Goal: Answer question/provide support: Share knowledge or assist other users

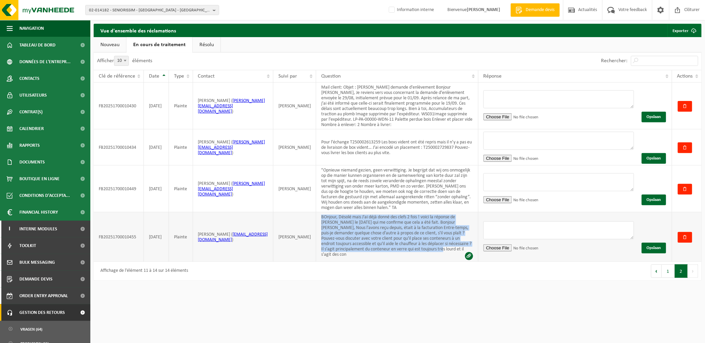
click at [398, 241] on td "BOnjour, Désolé mais J'ai déjà donné des clefs 2 fois ! voici la réponse de Yve…" at bounding box center [397, 237] width 162 height 50
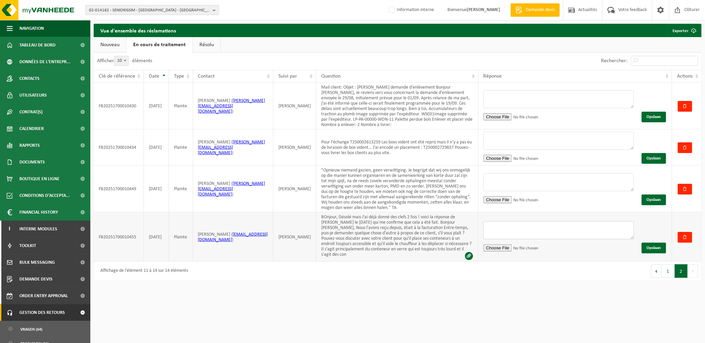
click at [521, 224] on textarea at bounding box center [558, 231] width 151 height 18
paste textarea "Bonjour, Merci pour votre retour. Nous comprenons que les clés ont bien été rem…"
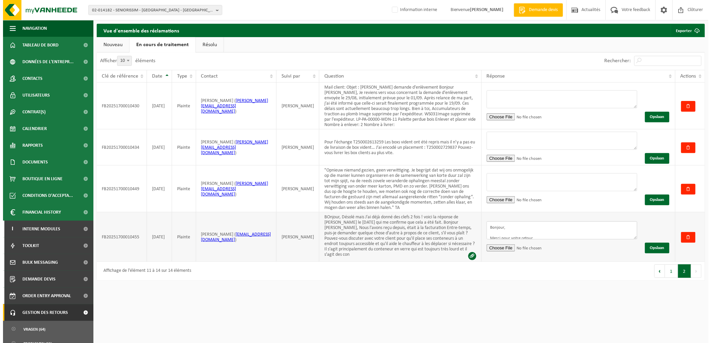
scroll to position [116, 0]
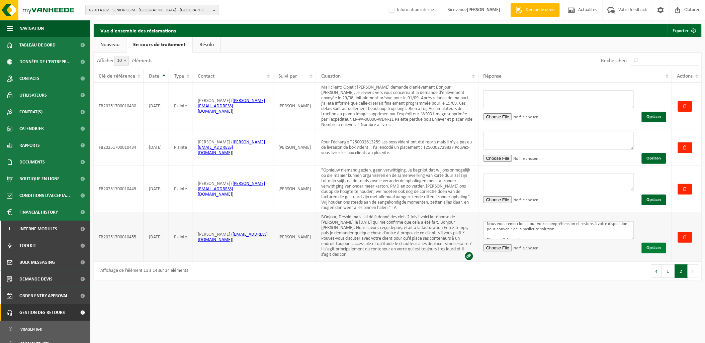
type textarea "Bonjour, Merci pour votre retour. Nous comprenons que les clés ont bien été rem…"
click at [659, 243] on button "Opslaan" at bounding box center [654, 248] width 24 height 11
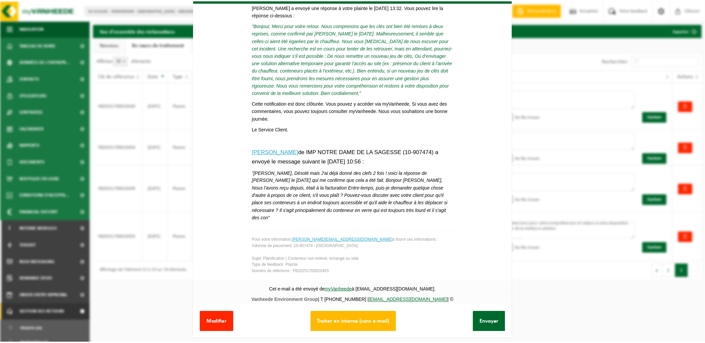
scroll to position [25, 0]
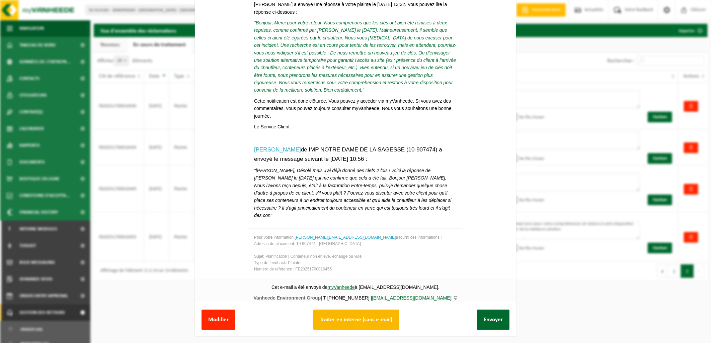
click at [361, 312] on button "Traiter en interne (sans e-mail)" at bounding box center [356, 320] width 86 height 20
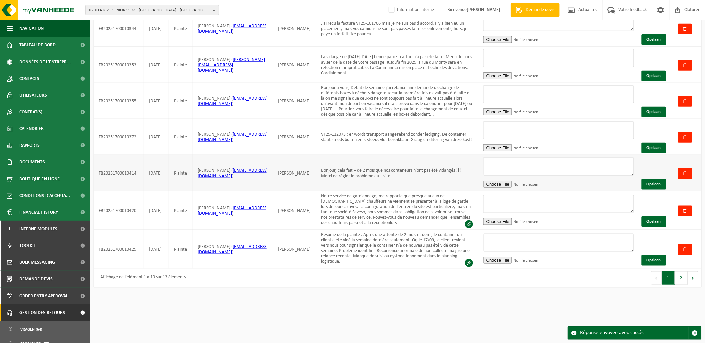
scroll to position [206, 0]
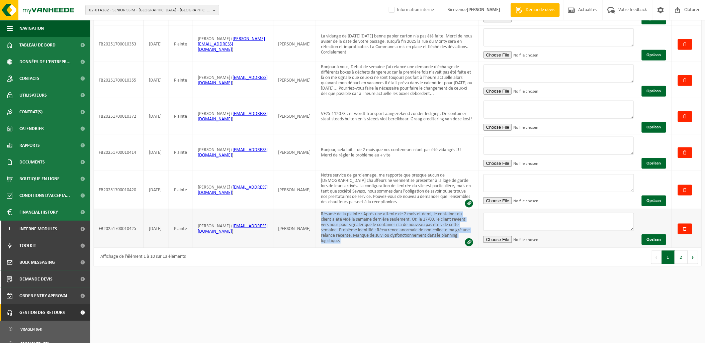
drag, startPoint x: 315, startPoint y: 208, endPoint x: 471, endPoint y: 238, distance: 158.9
click at [471, 238] on td "Résumé de la plainte : Après une attente de 2 mois et demi, le container du cli…" at bounding box center [397, 228] width 162 height 39
copy td "Résumé de la plainte : Après une attente de 2 mois et demi, le container du cli…"
click at [516, 215] on textarea at bounding box center [558, 222] width 151 height 18
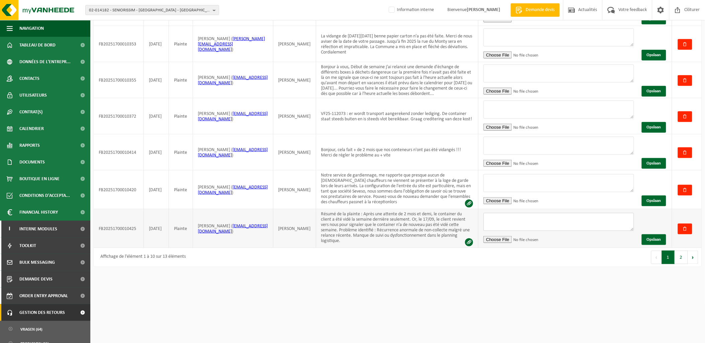
paste textarea "Bonjour, Nous avons bien pris connaissance de votre message et nous tenons à vo…"
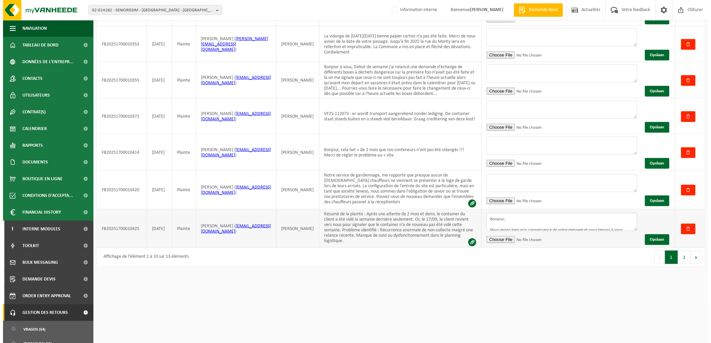
scroll to position [127, 0]
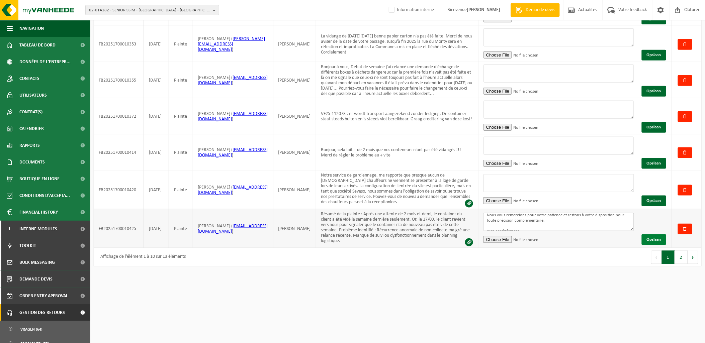
type textarea "Bonjour, Nous avons bien pris connaissance de votre message et nous tenons à vo…"
click at [657, 235] on button "Opslaan" at bounding box center [654, 240] width 24 height 11
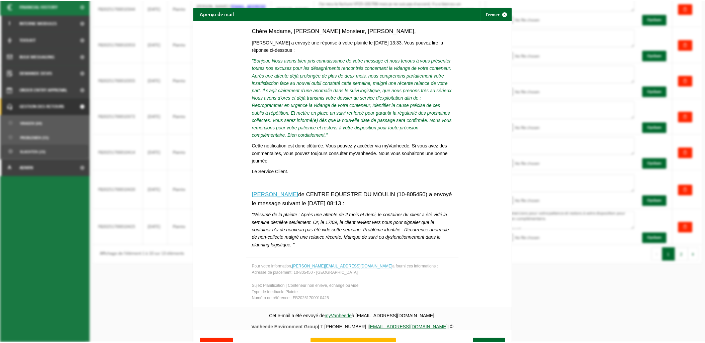
scroll to position [93, 0]
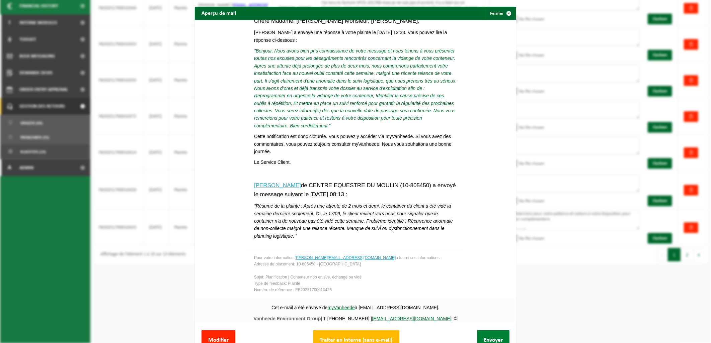
click at [480, 336] on button "Envoyer" at bounding box center [493, 340] width 32 height 20
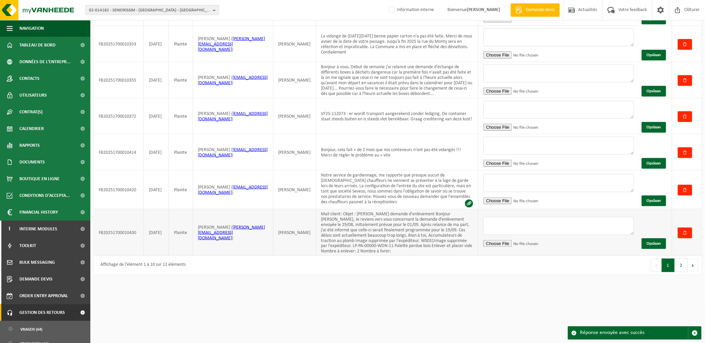
click at [316, 209] on td "Mail client: Objet : Suivi demande d'enlèvement Bonjour Arnaud, Je reviens vers…" at bounding box center [397, 232] width 162 height 47
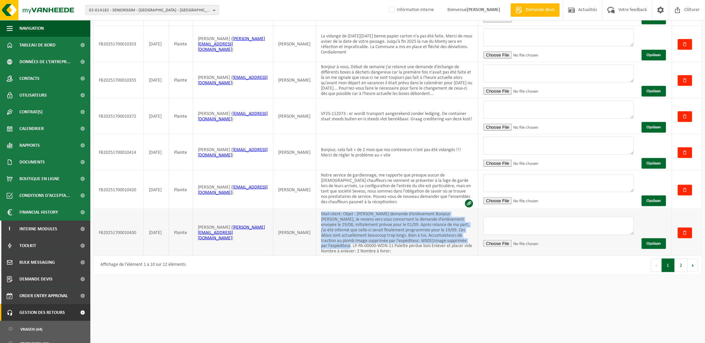
drag, startPoint x: 316, startPoint y: 207, endPoint x: 447, endPoint y: 236, distance: 134.3
click at [447, 236] on td "Mail client: Objet : Suivi demande d'enlèvement Bonjour Arnaud, Je reviens vers…" at bounding box center [397, 232] width 162 height 47
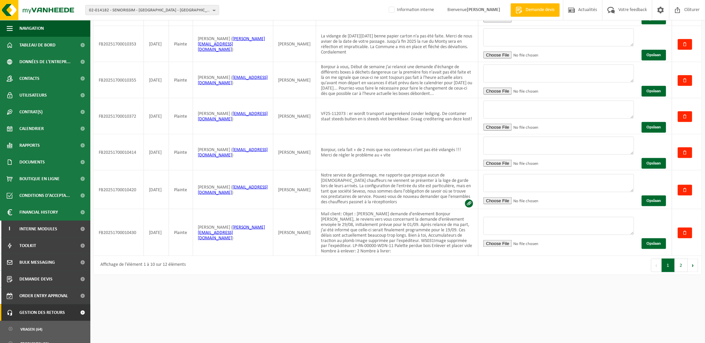
drag, startPoint x: 447, startPoint y: 236, endPoint x: 481, endPoint y: 276, distance: 52.2
click at [481, 276] on div "02-014182 - SENIORISSIM - MAISON DE CHÂTELET - 6200 CHÂTELET, RUE DU CALVAIRE 3…" at bounding box center [352, 69] width 705 height 550
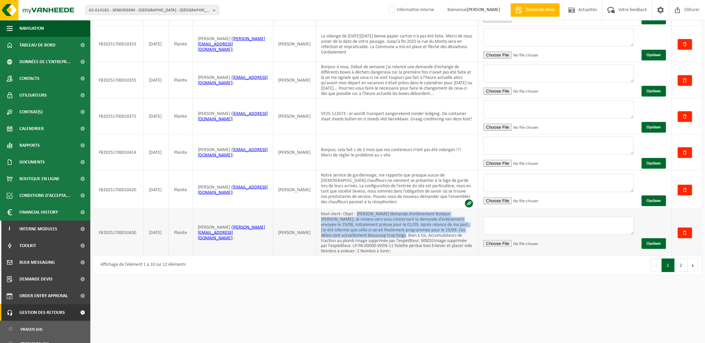
drag, startPoint x: 351, startPoint y: 207, endPoint x: 356, endPoint y: 230, distance: 23.0
click at [356, 230] on td "Mail client: Objet : Suivi demande d'enlèvement Bonjour Arnaud, Je reviens vers…" at bounding box center [397, 232] width 162 height 47
copy td "Suivi demande d'enlèvement Bonjour Arnaud, Je reviens vers vous concernant la d…"
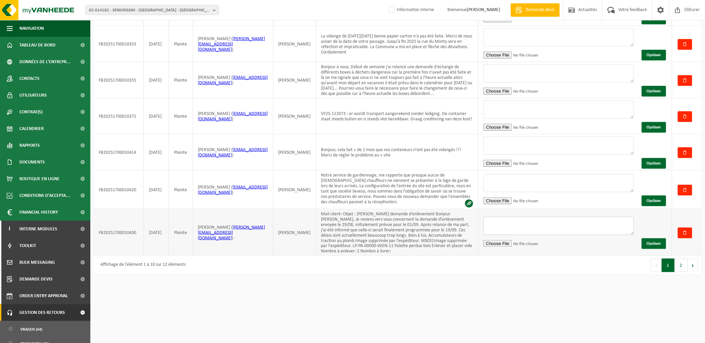
click at [498, 217] on textarea at bounding box center [558, 226] width 151 height 18
paste textarea "Merci pour ton message. Je comprends parfaitement ta frustration face à ces dél…"
click at [499, 217] on textarea "Merci pour ton message. Je comprends parfaitement ta frustration face à ces dél…" at bounding box center [558, 226] width 151 height 18
click at [507, 223] on textarea "Merci pour ton message. Je comprends parfaitement ta frustration face à ces dél…" at bounding box center [558, 226] width 151 height 18
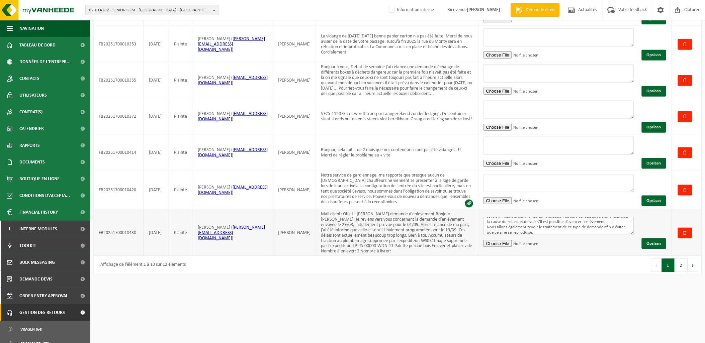
scroll to position [0, 0]
click at [513, 217] on textarea "Merci pour ton message. Je comprends parfaitement ta frustration face à ces dél…" at bounding box center [558, 226] width 151 height 18
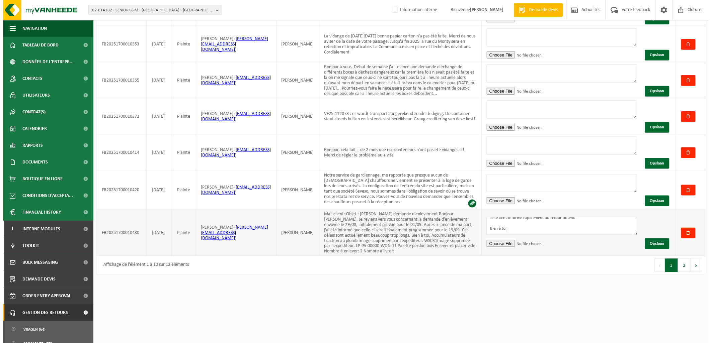
scroll to position [73, 0]
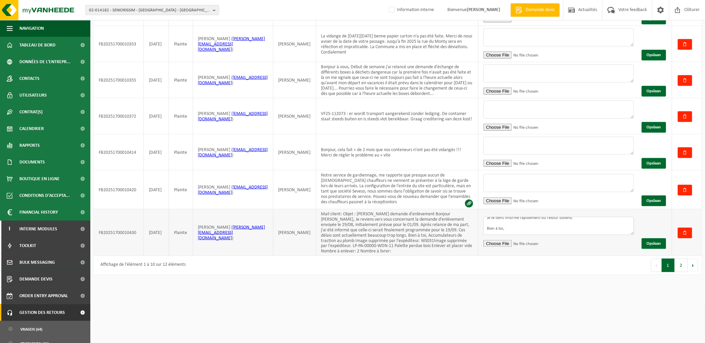
click at [551, 225] on textarea "Merci pour votre message. Je comprends parfaitement ta frustration face à ces d…" at bounding box center [558, 226] width 151 height 18
type textarea "Merci pour votre message. Je comprends parfaitement ta frustration face à ces d…"
click at [649, 239] on button "Opslaan" at bounding box center [654, 244] width 24 height 11
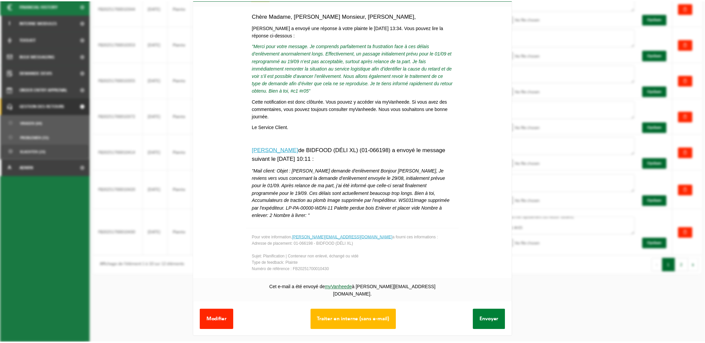
scroll to position [25, 0]
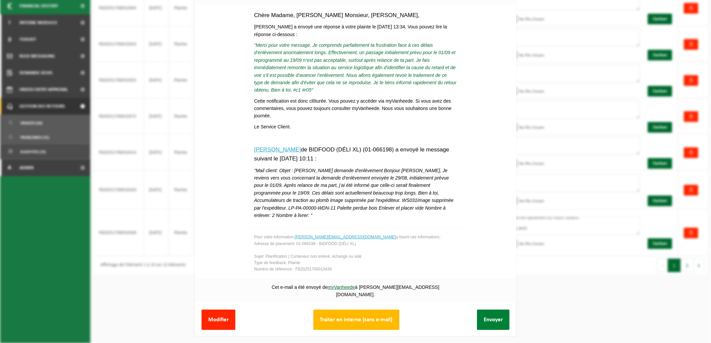
click at [477, 318] on button "Envoyer" at bounding box center [493, 320] width 32 height 20
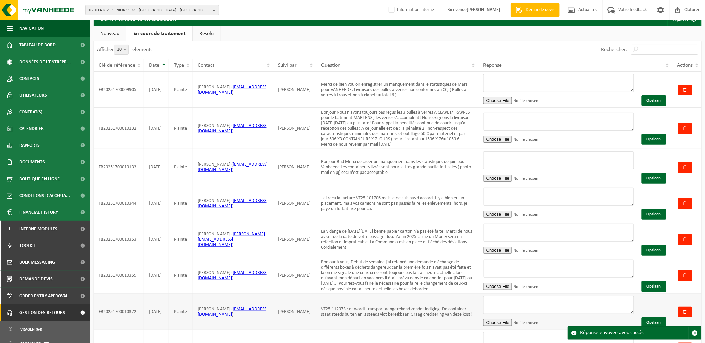
scroll to position [0, 0]
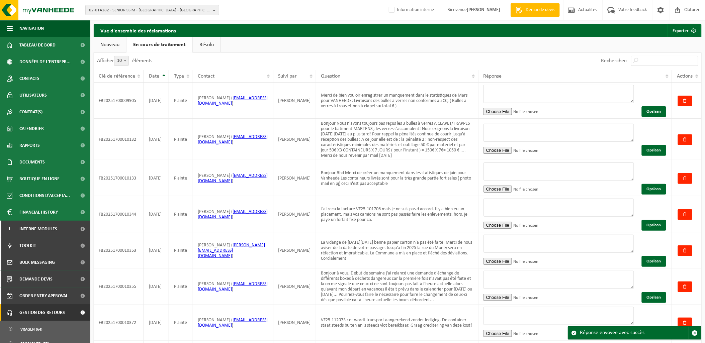
click at [117, 45] on link "Nouveau" at bounding box center [110, 44] width 32 height 15
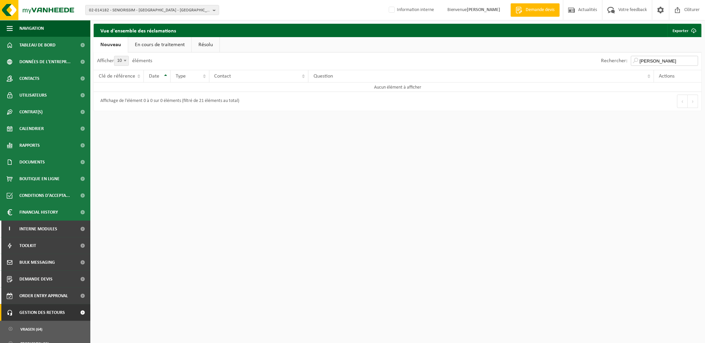
click at [655, 62] on input "aurelie" at bounding box center [664, 61] width 67 height 10
click at [159, 38] on link "En cours de traitement" at bounding box center [159, 44] width 63 height 15
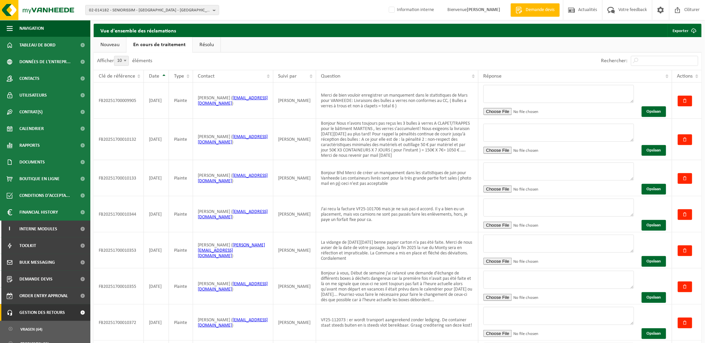
click at [112, 47] on link "Nouveau" at bounding box center [110, 44] width 32 height 15
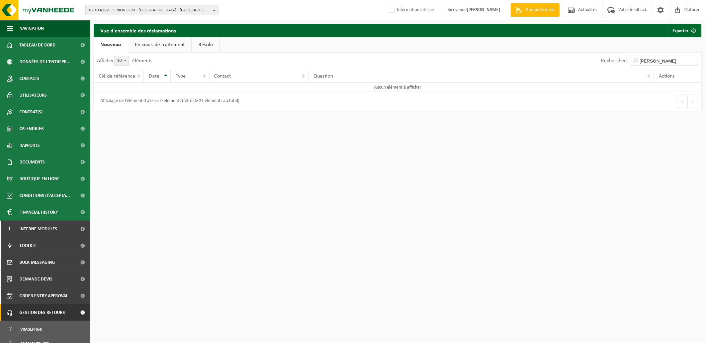
click at [665, 63] on input "aurelie" at bounding box center [664, 61] width 67 height 10
drag, startPoint x: 664, startPoint y: 58, endPoint x: 603, endPoint y: 65, distance: 61.6
click at [604, 65] on div "Rechercher: aurelie" at bounding box center [650, 61] width 104 height 17
type input "c"
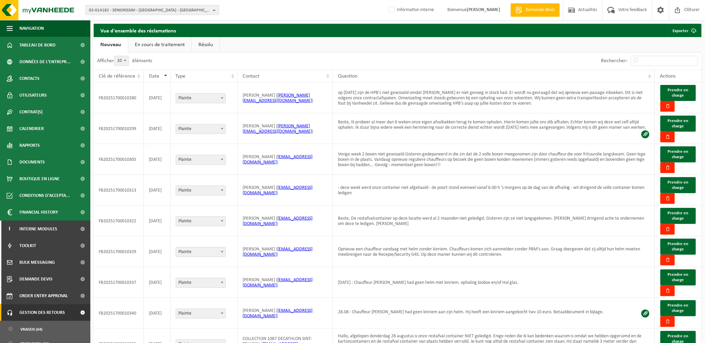
click at [164, 45] on link "En cours de traitement" at bounding box center [159, 44] width 63 height 15
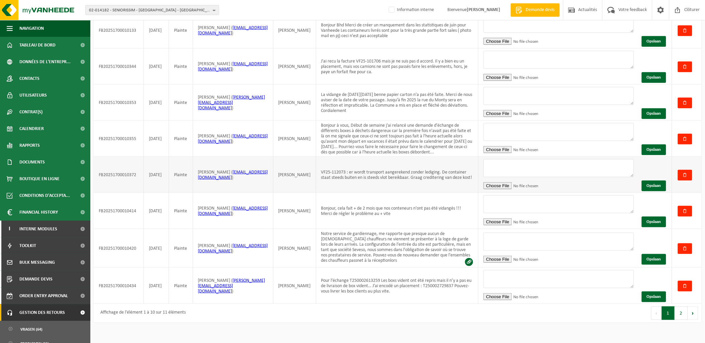
scroll to position [149, 0]
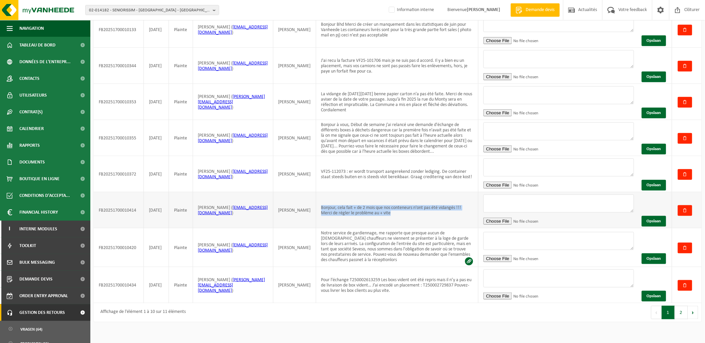
drag, startPoint x: 366, startPoint y: 214, endPoint x: 312, endPoint y: 208, distance: 54.6
click at [316, 208] on td "Bonjour, cela fait + de 2 mois que nos conteneurs n'ont pas été vidangés !!! Me…" at bounding box center [397, 210] width 162 height 36
copy td "Bonjour, cela fait + de 2 mois que nos conteneurs n'ont pas été vidangés !!! Me…"
click at [503, 196] on textarea at bounding box center [558, 204] width 151 height 18
paste textarea "Bonjour, Nous vous remercions pour votre message et vous présentons nos sincère…"
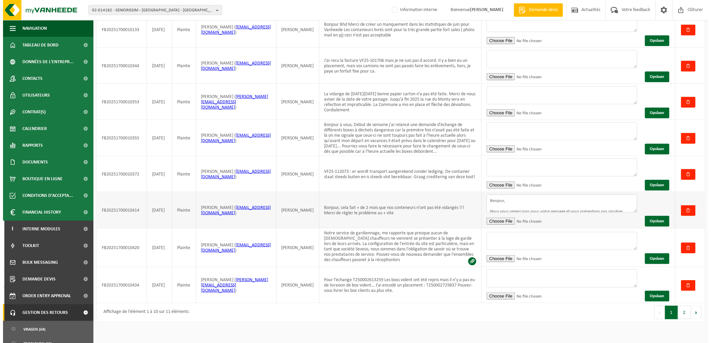
scroll to position [95, 0]
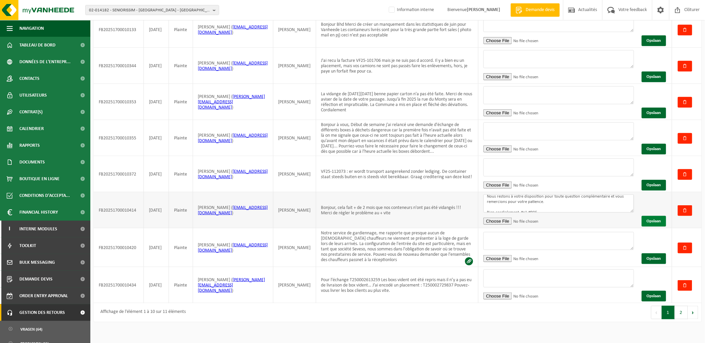
type textarea "Bonjour, Nous vous remercions pour votre message et vous présentons nos sincère…"
click at [655, 221] on button "Opslaan" at bounding box center [654, 221] width 24 height 11
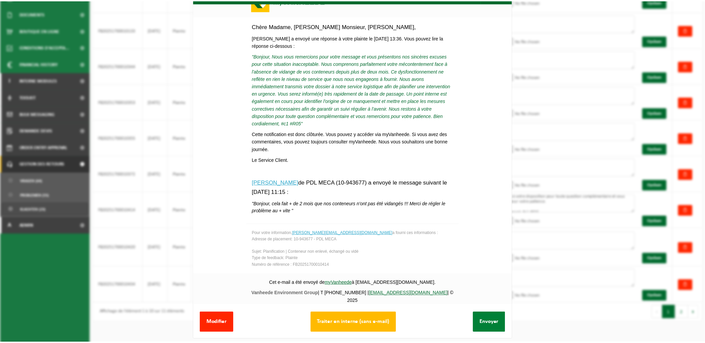
scroll to position [25, 0]
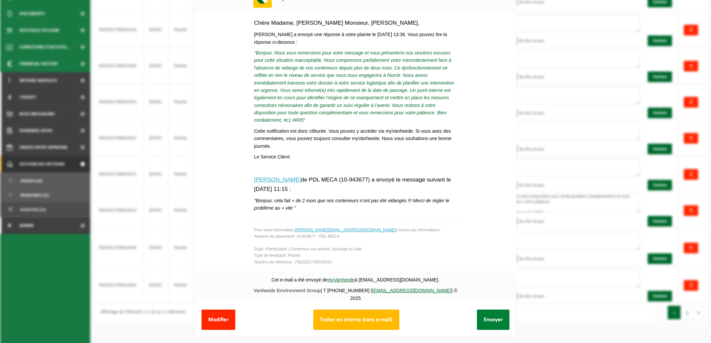
click at [477, 311] on button "Envoyer" at bounding box center [493, 320] width 32 height 20
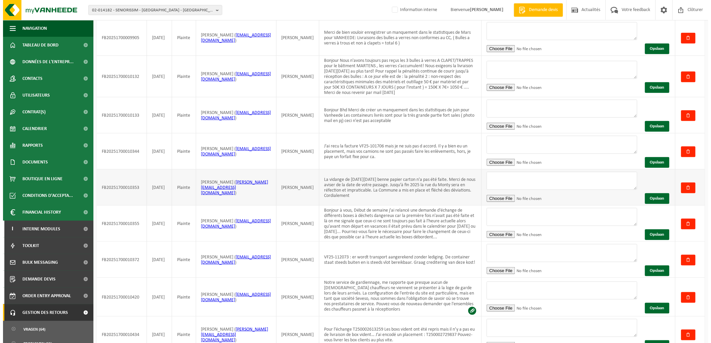
scroll to position [74, 0]
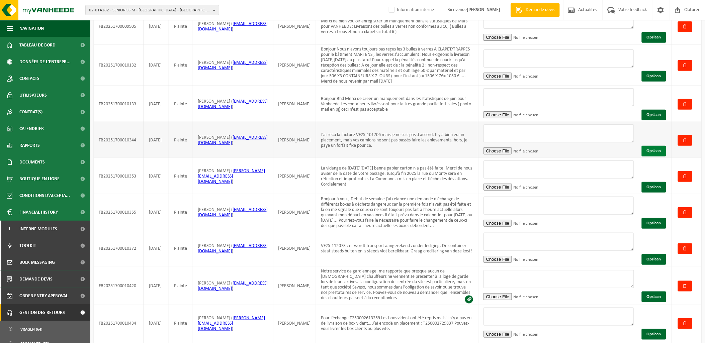
click at [655, 152] on button "Opslaan" at bounding box center [654, 151] width 24 height 11
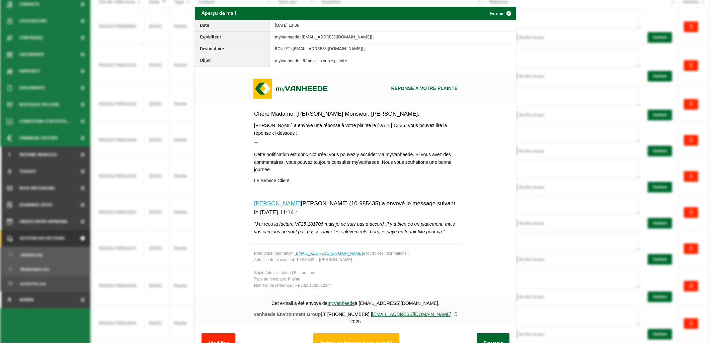
scroll to position [4, 0]
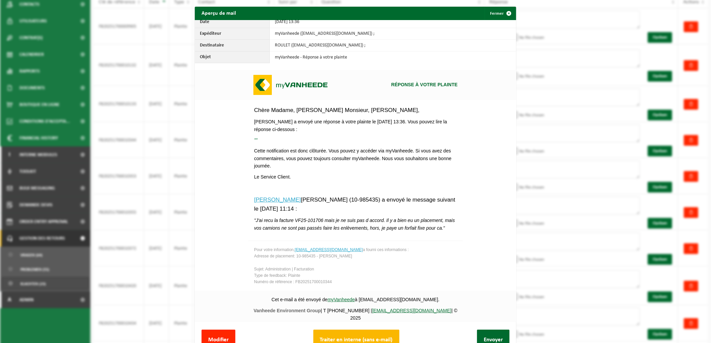
click at [363, 336] on button "Traiter en interne (sans e-mail)" at bounding box center [356, 340] width 86 height 20
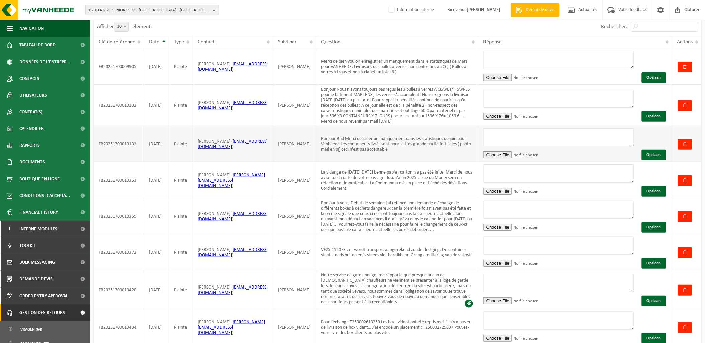
scroll to position [22, 0]
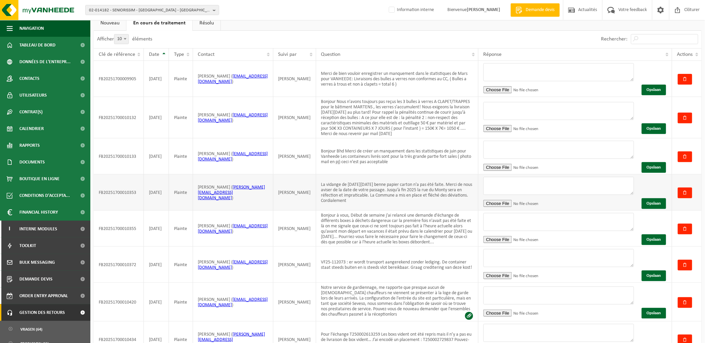
drag, startPoint x: 315, startPoint y: 184, endPoint x: 421, endPoint y: 202, distance: 107.2
click at [421, 202] on td "La vidange de ce vendredi 29/08/2025 benne papier carton n'a pas été faite. Mer…" at bounding box center [397, 193] width 162 height 36
copy td "La vidange de ce vendredi 29/08/2025 benne papier carton n'a pas été faite. Mer…"
click at [499, 181] on textarea at bounding box center [558, 186] width 151 height 18
paste textarea "Bonjour, Merci pour votre message. Nous vous prions de bien vouloir nous excuse…"
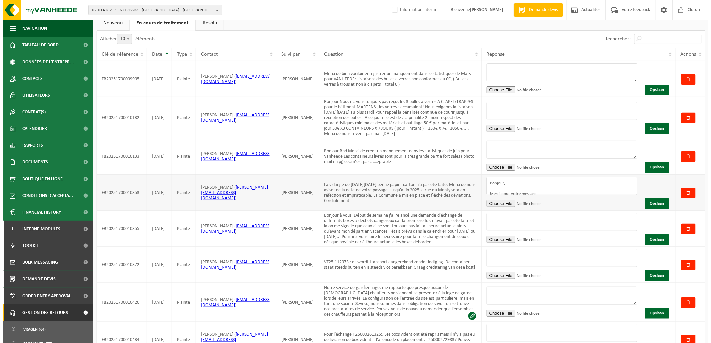
scroll to position [69, 0]
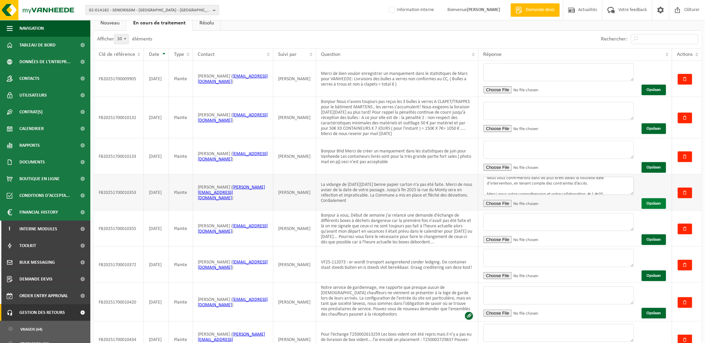
type textarea "Bonjour, Merci pour votre message. Nous vous prions de bien vouloir nous excuse…"
click at [655, 204] on button "Opslaan" at bounding box center [654, 203] width 24 height 11
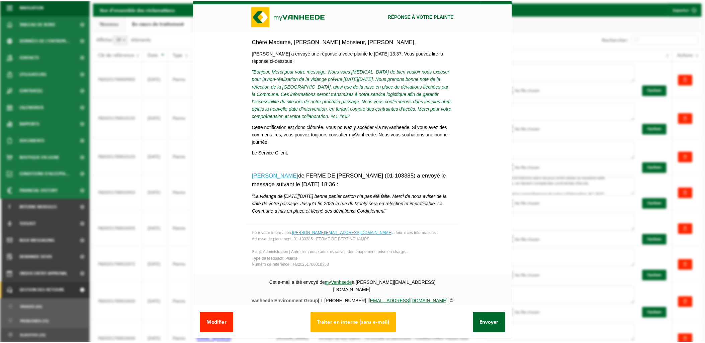
scroll to position [25, 0]
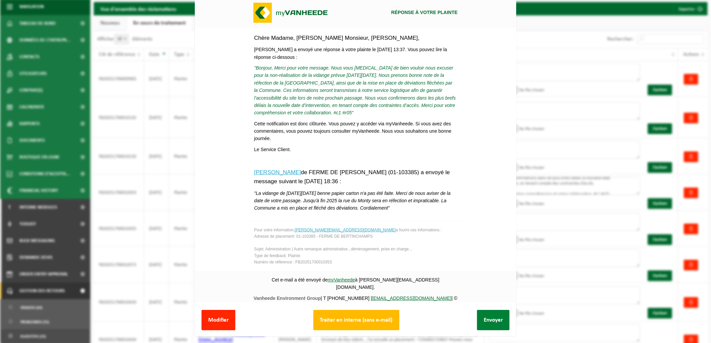
click at [486, 317] on button "Envoyer" at bounding box center [493, 320] width 32 height 20
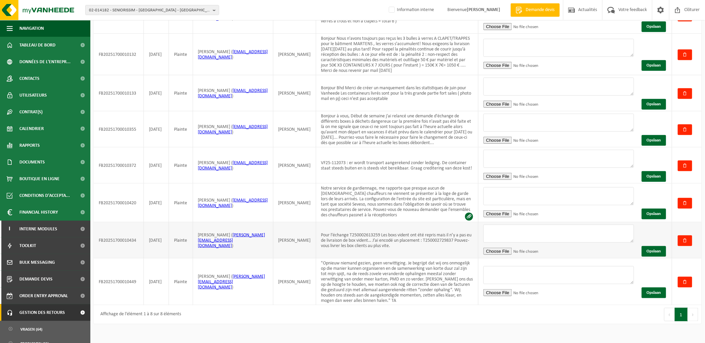
scroll to position [96, 0]
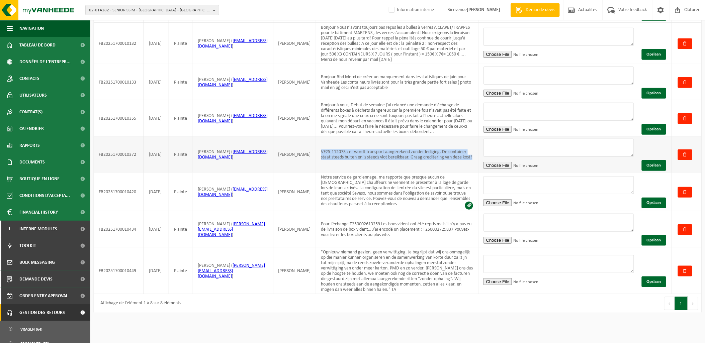
drag, startPoint x: 465, startPoint y: 155, endPoint x: 313, endPoint y: 148, distance: 152.1
click at [316, 148] on td "VF25-112073 : er wordt transport aangerekend zonder lediging. De container staa…" at bounding box center [397, 155] width 162 height 36
copy td "VF25-112073 : er wordt transport aangerekend zonder lediging. De container staa…"
click at [360, 185] on td "Notre service de gardiennage, me rapporte que presque aucun de vos chauffeurs n…" at bounding box center [397, 192] width 162 height 39
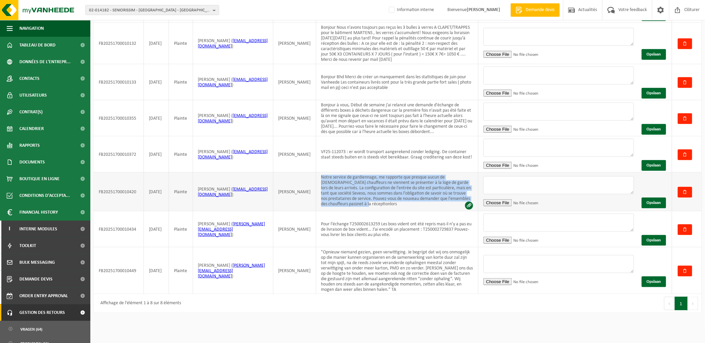
drag, startPoint x: 315, startPoint y: 178, endPoint x: 463, endPoint y: 204, distance: 150.6
click at [463, 204] on td "Notre service de gardiennage, me rapporte que presque aucun de vos chauffeurs n…" at bounding box center [397, 192] width 162 height 39
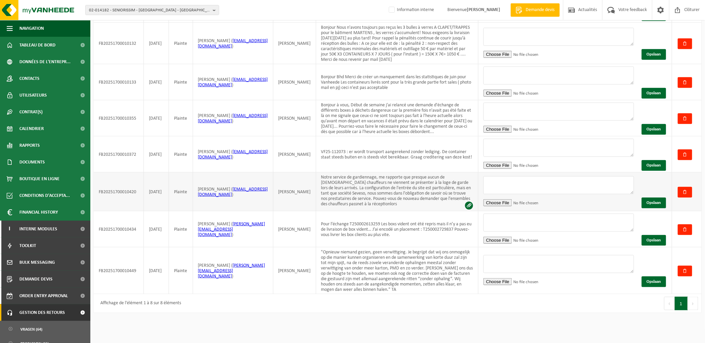
drag, startPoint x: 463, startPoint y: 204, endPoint x: 469, endPoint y: 199, distance: 8.1
click at [469, 202] on span at bounding box center [469, 206] width 8 height 8
click at [360, 125] on td "Bonjour à vous, Début de semaine j'ai relancé une demande d'échange de différen…" at bounding box center [397, 118] width 162 height 36
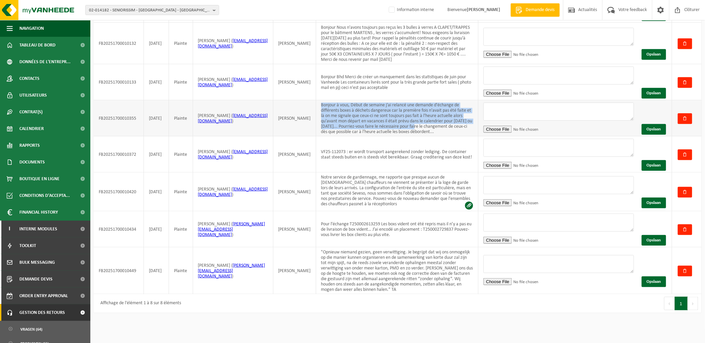
drag, startPoint x: 315, startPoint y: 105, endPoint x: 390, endPoint y: 128, distance: 78.7
click at [390, 128] on td "Bonjour à vous, Début de semaine j'ai relancé une demande d'échange de différen…" at bounding box center [397, 118] width 162 height 36
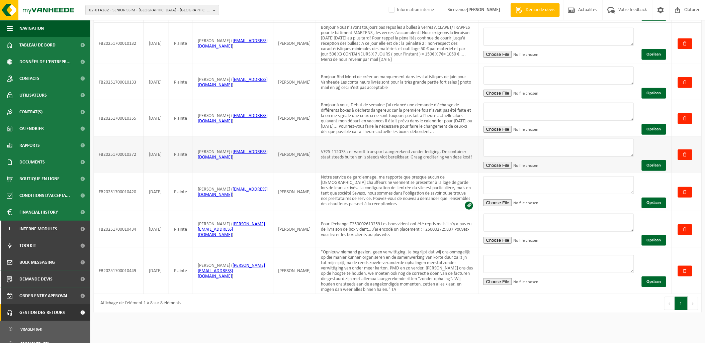
drag, startPoint x: 390, startPoint y: 128, endPoint x: 368, endPoint y: 160, distance: 38.1
click at [368, 160] on td "VF25-112073 : er wordt transport aangerekend zonder lediging. De container staa…" at bounding box center [397, 155] width 162 height 36
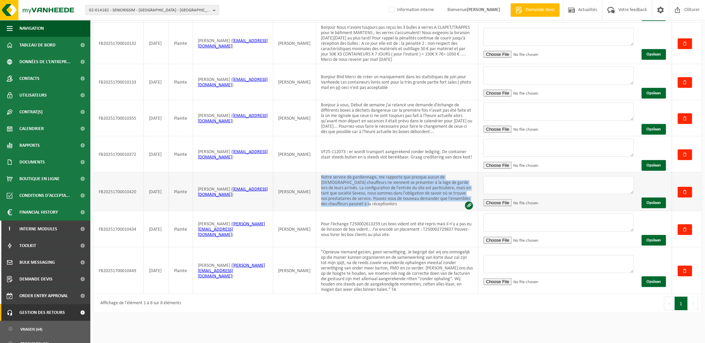
drag, startPoint x: 315, startPoint y: 178, endPoint x: 463, endPoint y: 204, distance: 150.5
click at [463, 204] on td "Notre service de gardiennage, me rapporte que presque aucun de vos chauffeurs n…" at bounding box center [397, 192] width 162 height 39
copy td "Notre service de gardiennage, me rapporte que presque aucun de vos chauffeurs n…"
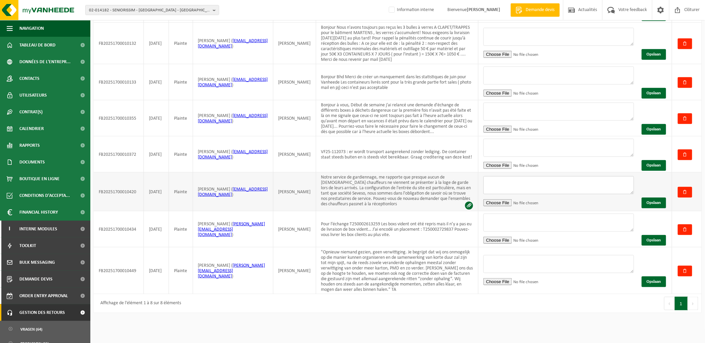
click at [500, 176] on textarea at bounding box center [558, 185] width 151 height 18
paste textarea "Bonjour, Merci pour votre message et pour votre retour concernant les procédure…"
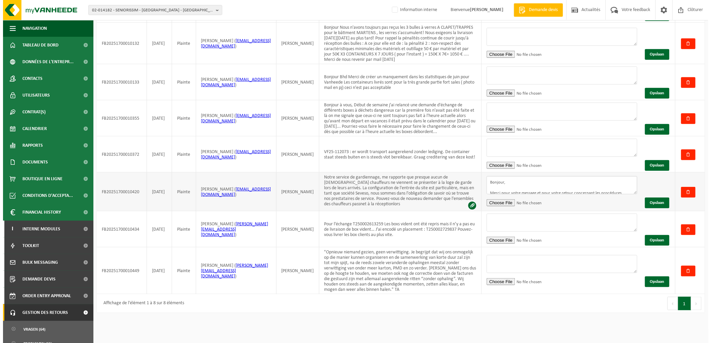
scroll to position [96, 0]
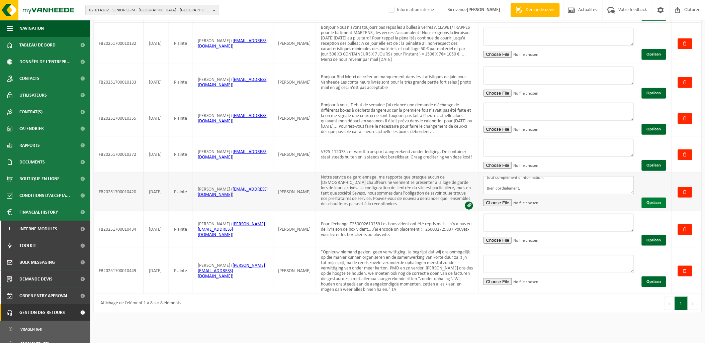
type textarea "Bonjour, Merci pour votre message et pour votre retour concernant les procédure…"
click at [657, 198] on button "Opslaan" at bounding box center [654, 203] width 24 height 11
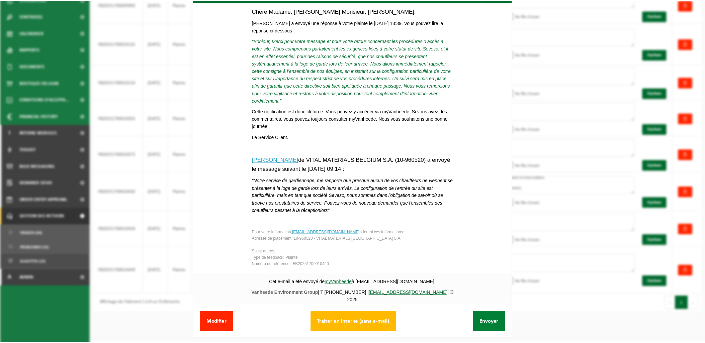
scroll to position [25, 0]
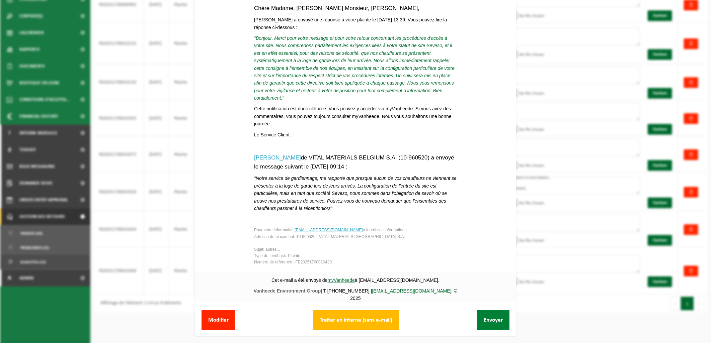
click at [484, 319] on button "Envoyer" at bounding box center [493, 320] width 32 height 20
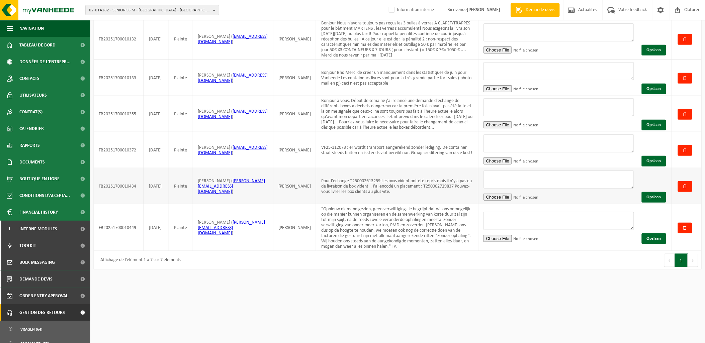
scroll to position [111, 0]
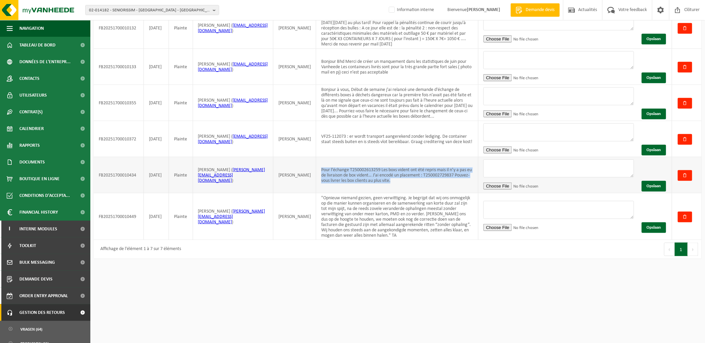
drag, startPoint x: 387, startPoint y: 180, endPoint x: 315, endPoint y: 170, distance: 73.0
click at [316, 170] on td "Pour l’échange T250002613259 Les boxs vident ont été repris mais il n’y a pas e…" at bounding box center [397, 175] width 162 height 36
copy td "Pour l’échange T250002613259 Les boxs vident ont été repris mais il n’y a pas e…"
click at [505, 166] on textarea at bounding box center [558, 169] width 151 height 18
paste textarea "Bonjour, Merci pour votre message. Nous confirmons que les box vides ont bien é…"
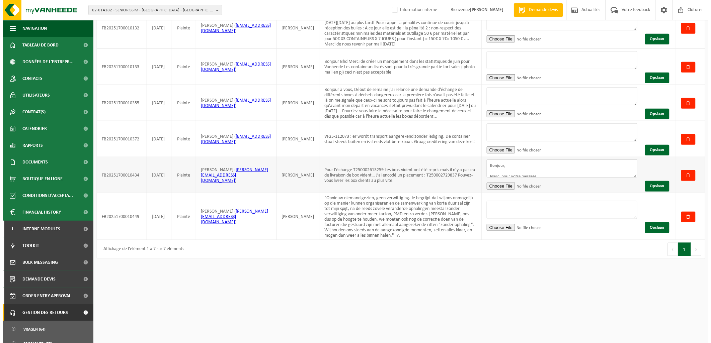
scroll to position [75, 0]
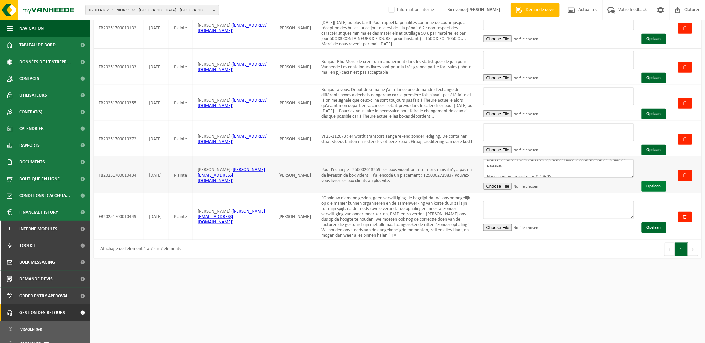
type textarea "Bonjour, Merci pour votre message. Nous confirmons que les box vides ont bien é…"
click at [656, 186] on button "Opslaan" at bounding box center [654, 186] width 24 height 11
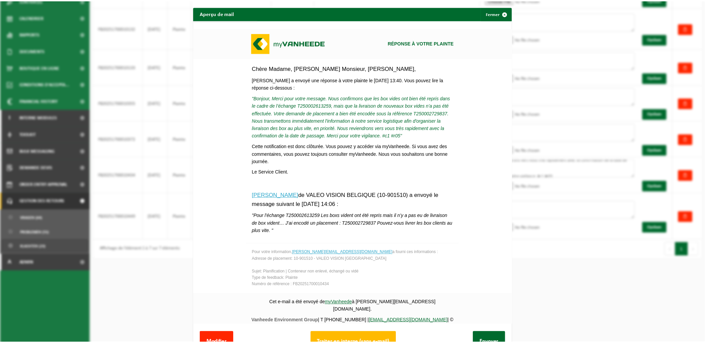
scroll to position [49, 0]
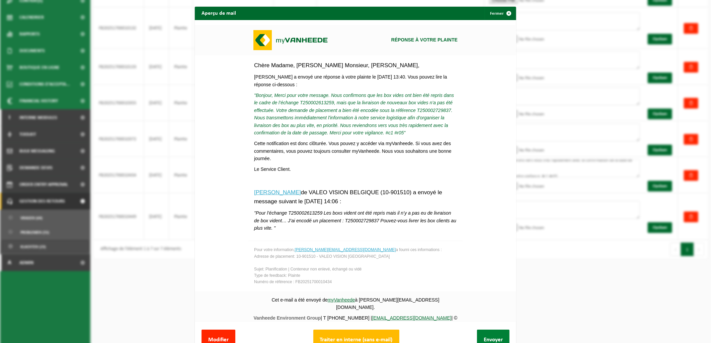
click at [479, 333] on button "Envoyer" at bounding box center [493, 340] width 32 height 20
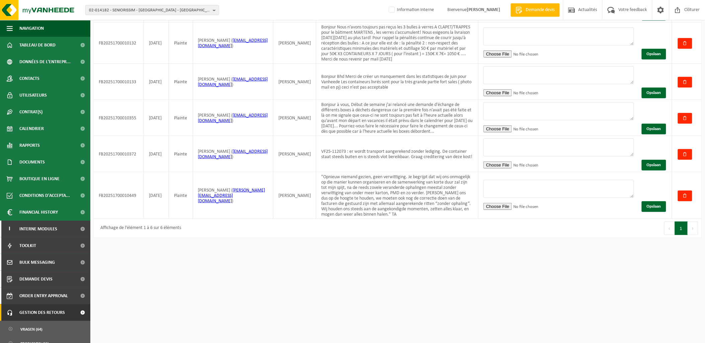
scroll to position [95, 0]
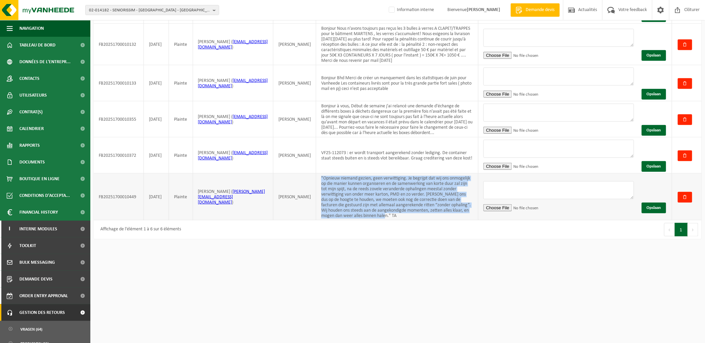
drag, startPoint x: 315, startPoint y: 176, endPoint x: 442, endPoint y: 213, distance: 132.5
click at [442, 213] on td ""Opnieuw niemand gezien, geen verwittiging. Je begrijpt dat wij ons onmogelijk …" at bounding box center [397, 197] width 162 height 47
copy td ""Opnieuw niemand gezien, geen verwittiging. Je begrijpt dat wij ons onmogelijk …"
click at [522, 189] on textarea at bounding box center [558, 190] width 151 height 18
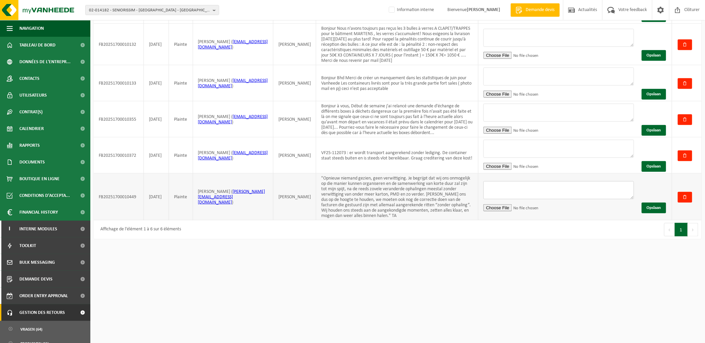
paste textarea "Bonjour, Nous avons bien pris connaissance de votre message, et nous tenons tou…"
click at [546, 191] on textarea at bounding box center [558, 190] width 151 height 18
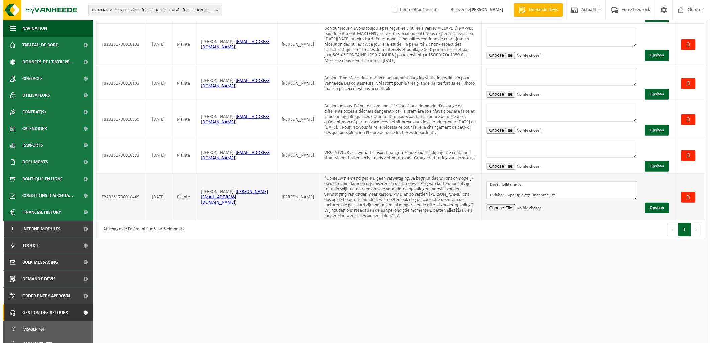
scroll to position [161, 0]
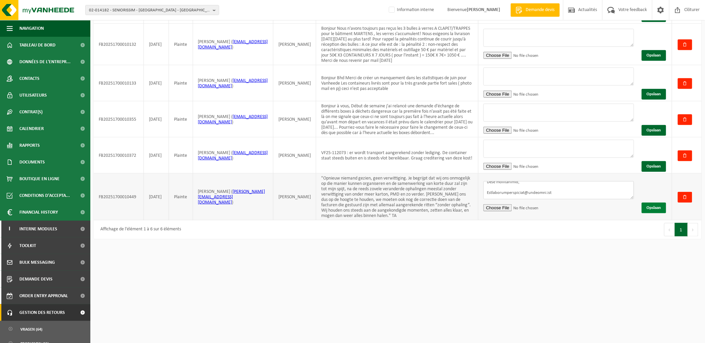
type textarea "Bonjour, Nous avons bien pris connaissance de votre message, et nous tenons tou…"
click at [655, 207] on button "Opslaan" at bounding box center [654, 208] width 24 height 11
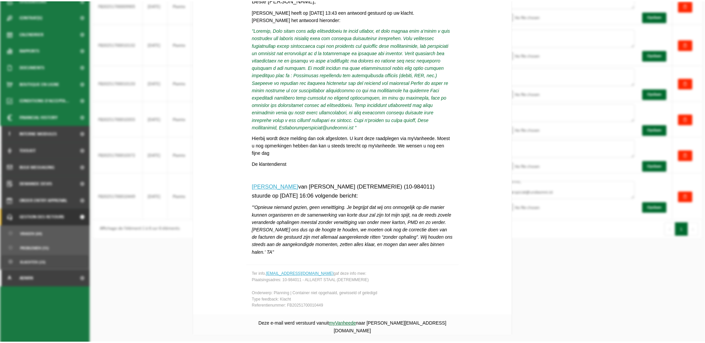
scroll to position [131, 0]
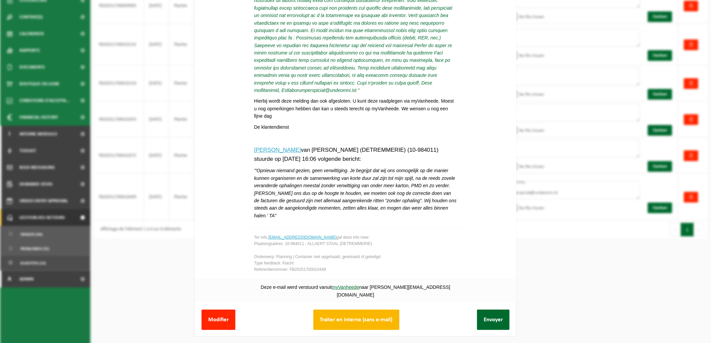
click at [370, 317] on button "Traiter en interne (sans e-mail)" at bounding box center [356, 320] width 86 height 20
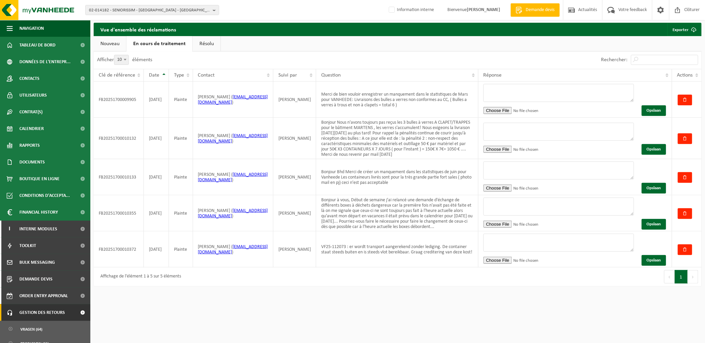
scroll to position [0, 0]
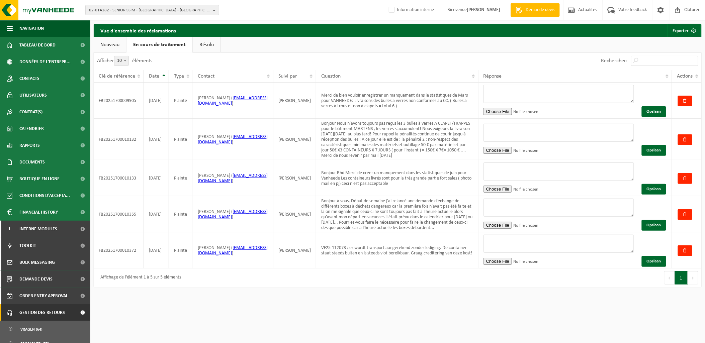
click at [117, 44] on link "Nouveau" at bounding box center [110, 44] width 32 height 15
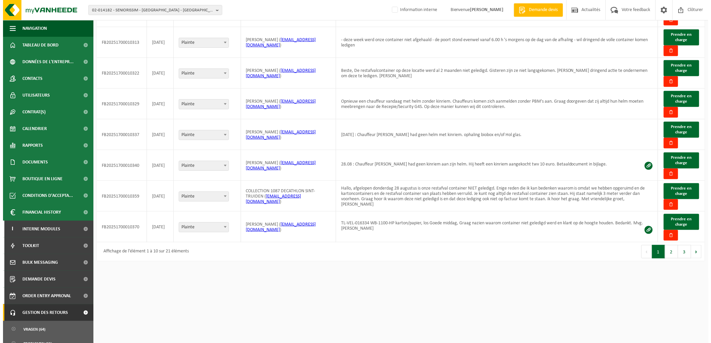
scroll to position [149, 0]
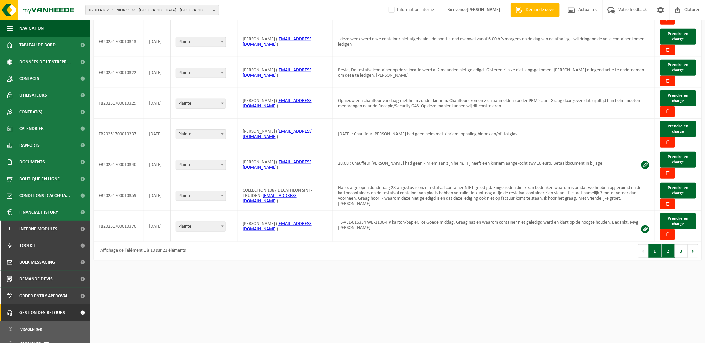
click at [670, 246] on button "2" at bounding box center [668, 251] width 13 height 13
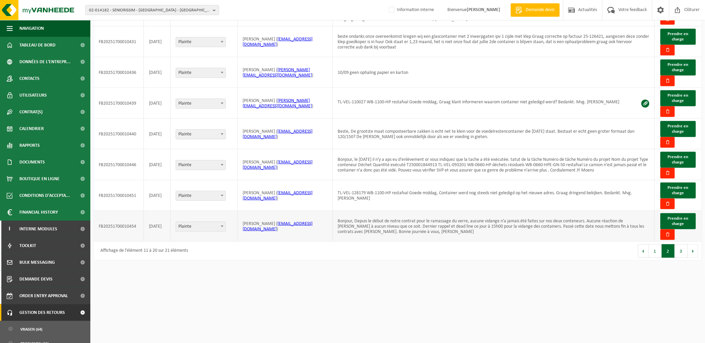
click at [194, 223] on span "Plainte" at bounding box center [201, 226] width 50 height 9
click at [679, 216] on span "Prendre en charge" at bounding box center [678, 221] width 21 height 10
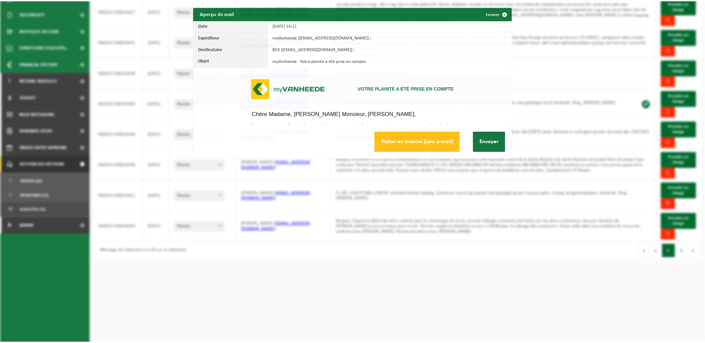
scroll to position [0, 0]
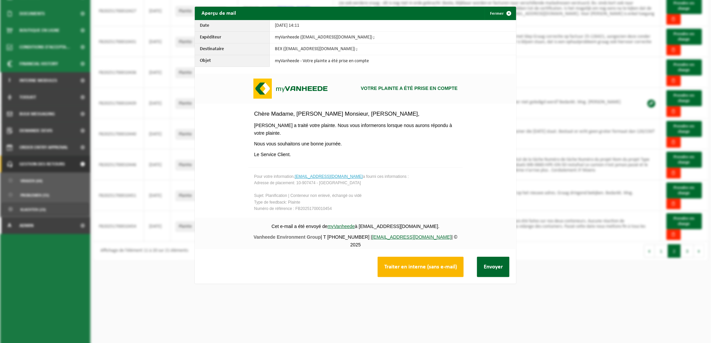
click at [441, 266] on button "Traiter en interne (sans e-mail)" at bounding box center [420, 267] width 86 height 20
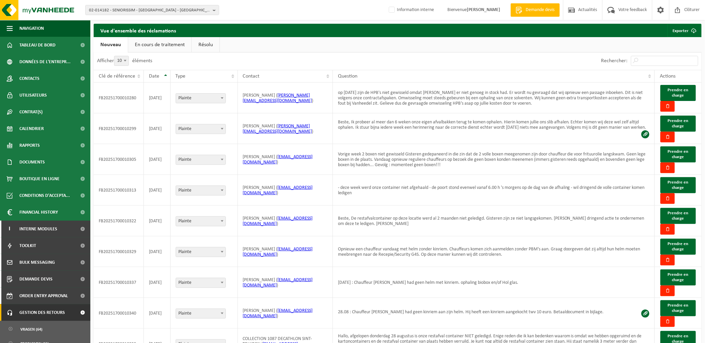
click at [146, 45] on link "En cours de traitement" at bounding box center [159, 44] width 63 height 15
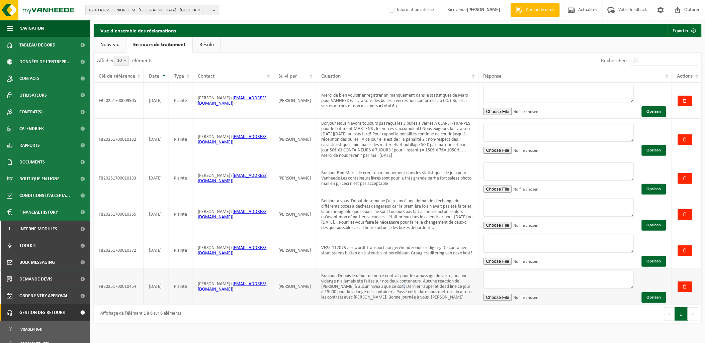
click at [393, 283] on td "Bonjour, Depuis le début de notre contrat pour le ramassage du verre, aucune vi…" at bounding box center [397, 287] width 162 height 36
drag, startPoint x: 393, startPoint y: 283, endPoint x: 410, endPoint y: 288, distance: 17.3
click at [410, 288] on td "Bonjour, Depuis le début de notre contrat pour le ramassage du verre, aucune vi…" at bounding box center [397, 287] width 162 height 36
click at [432, 296] on td "Bonjour, Depuis le début de notre contrat pour le ramassage du verre, aucune vi…" at bounding box center [397, 287] width 162 height 36
click at [308, 276] on td "[PERSON_NAME]" at bounding box center [294, 287] width 43 height 36
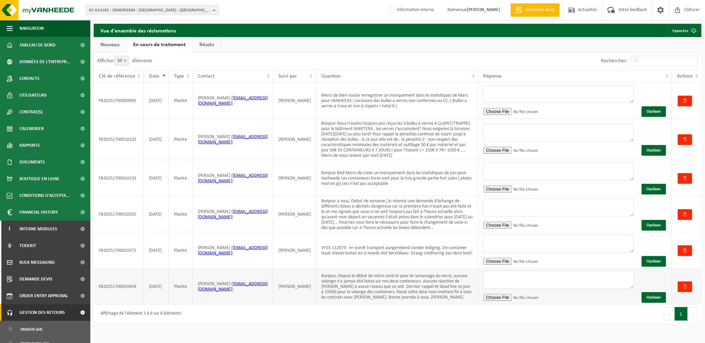
click at [238, 289] on link "tbex.lecourtil@gmail.com" at bounding box center [233, 287] width 70 height 10
drag, startPoint x: 196, startPoint y: 288, endPoint x: 252, endPoint y: 292, distance: 56.7
click at [252, 292] on td "THIERRY BEX ( tbex.lecourtil@gmail.com )" at bounding box center [233, 287] width 81 height 36
copy td "( tbex.lecourtil@gmail.com )"
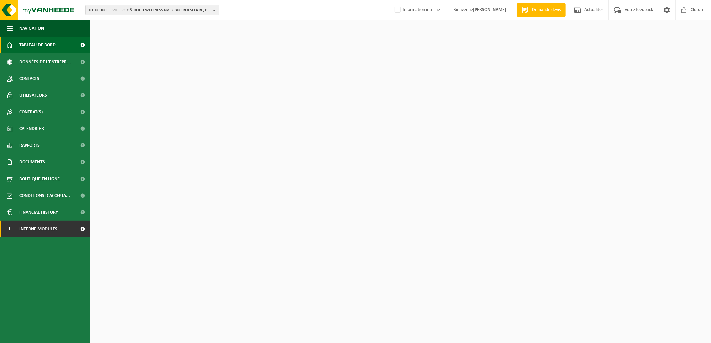
click at [38, 228] on span "Interne modules" at bounding box center [38, 229] width 38 height 17
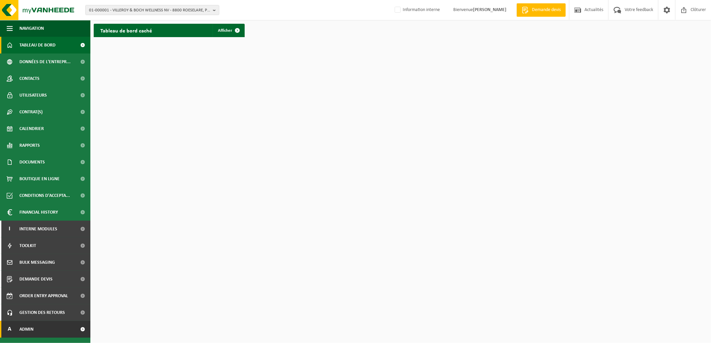
click at [43, 330] on link "A Admin" at bounding box center [45, 329] width 90 height 17
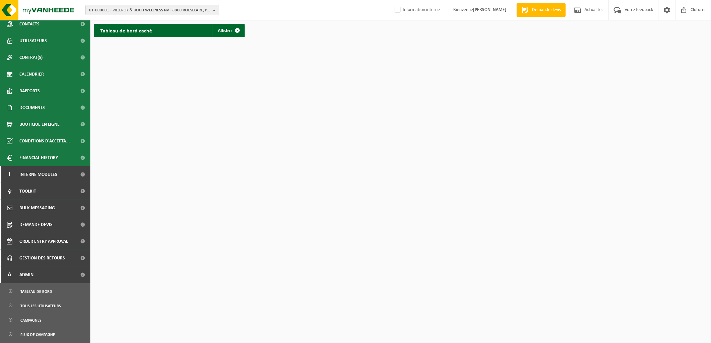
scroll to position [149, 0]
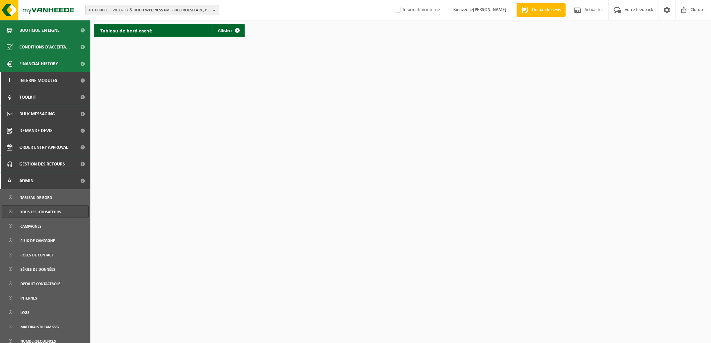
click at [48, 212] on span "Tous les utilisateurs" at bounding box center [40, 212] width 40 height 13
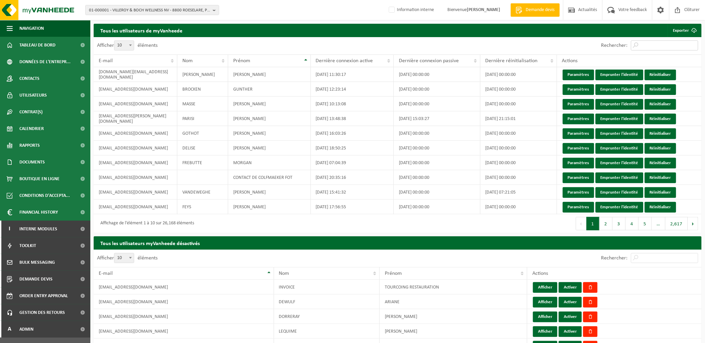
click at [647, 48] on input "Rechercher:" at bounding box center [664, 45] width 67 height 10
paste input "(tbex.lecourtil@gmail.com)"
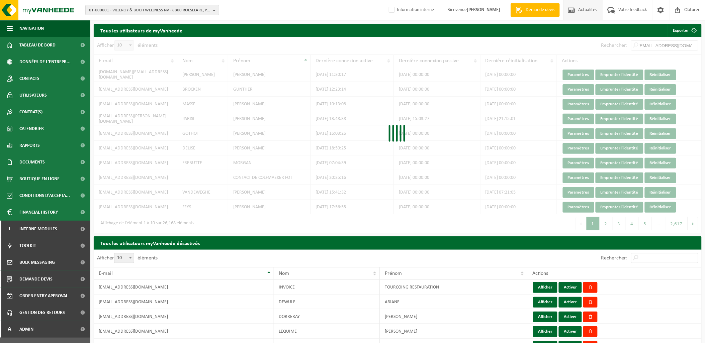
scroll to position [0, 1]
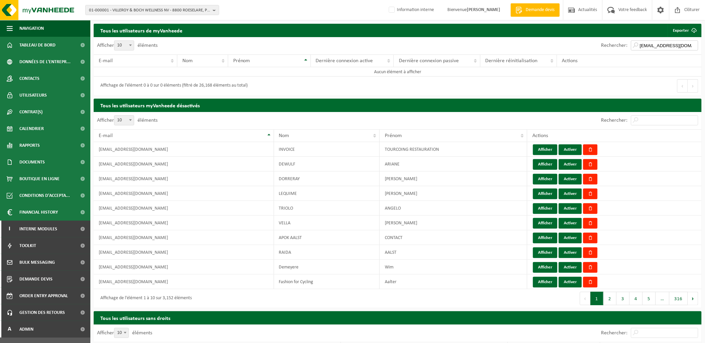
click at [643, 46] on input "(tbex.lecourtil@gmail.com" at bounding box center [664, 45] width 67 height 10
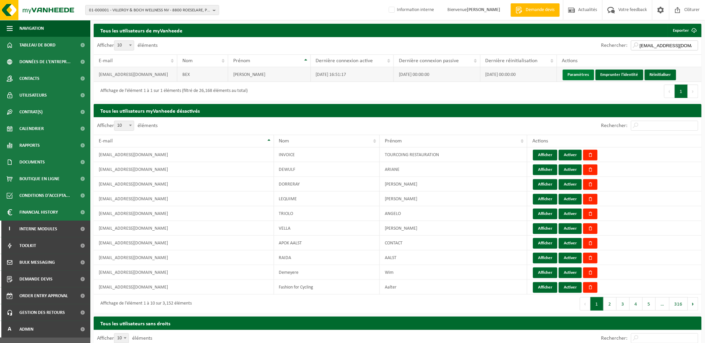
type input "[EMAIL_ADDRESS][DOMAIN_NAME]"
click at [577, 76] on link "Paramètres" at bounding box center [578, 75] width 31 height 11
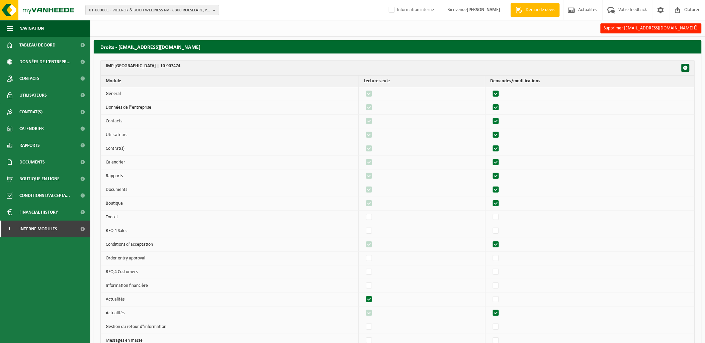
drag, startPoint x: 201, startPoint y: 66, endPoint x: 176, endPoint y: 70, distance: 25.7
click at [176, 70] on th "IMP NOTRE DAME DE LA SAGESSE | 10-907474" at bounding box center [398, 68] width 594 height 15
copy th "10-907474"
click at [115, 10] on span "01-000001 - VILLEROY & BOCH WELLNESS NV - 8800 ROESELARE, POPULIERSTRAAT 1" at bounding box center [149, 10] width 121 height 10
click at [115, 21] on input "text" at bounding box center [152, 21] width 130 height 8
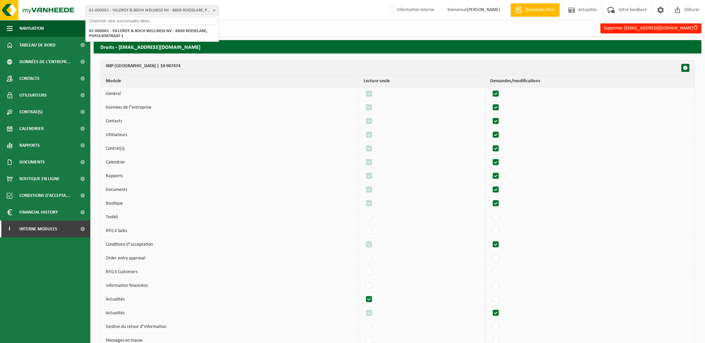
paste input "10-907474"
type input "10-907474"
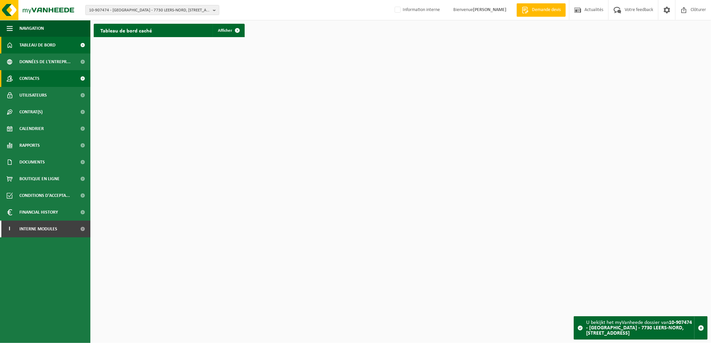
click at [43, 79] on link "Contacts" at bounding box center [45, 78] width 90 height 17
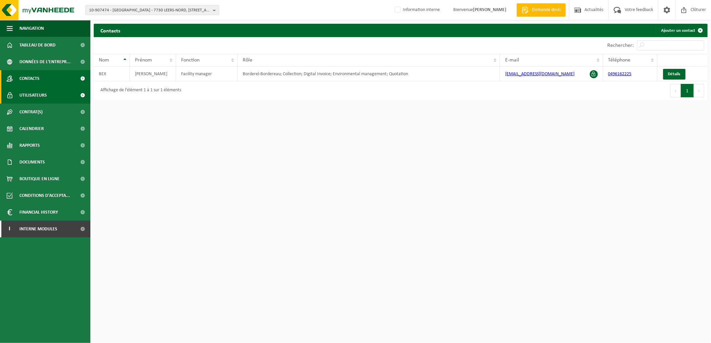
click at [41, 95] on span "Utilisateurs" at bounding box center [32, 95] width 27 height 17
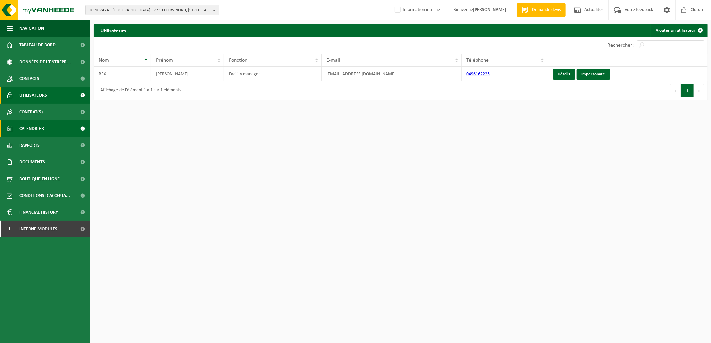
click at [43, 129] on span "Calendrier" at bounding box center [31, 128] width 24 height 17
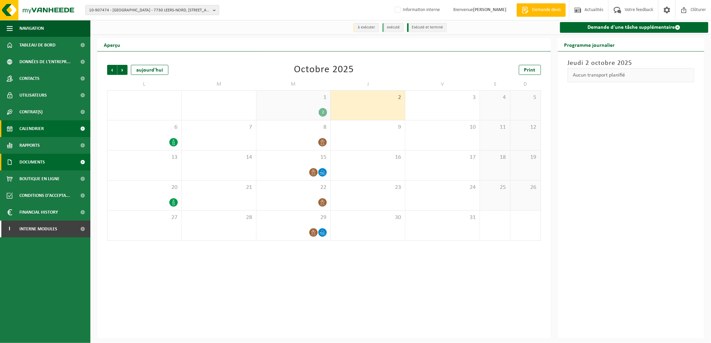
click at [39, 167] on span "Documents" at bounding box center [31, 162] width 25 height 17
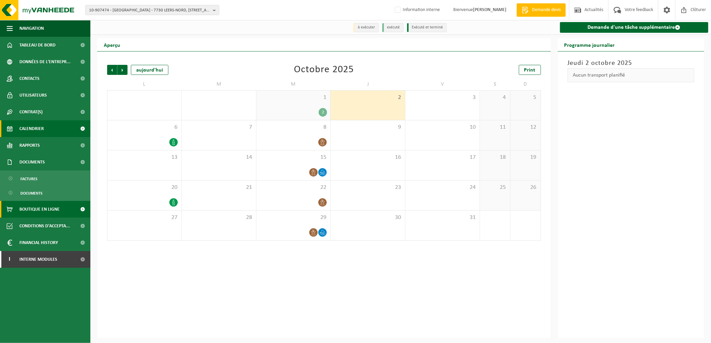
click at [46, 208] on span "Boutique en ligne" at bounding box center [39, 209] width 40 height 17
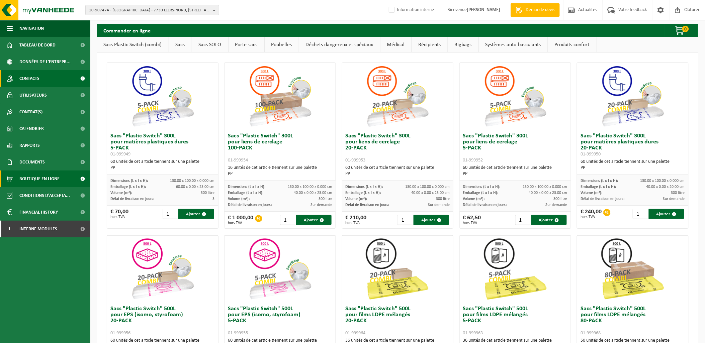
click at [41, 76] on link "Contacts" at bounding box center [45, 78] width 90 height 17
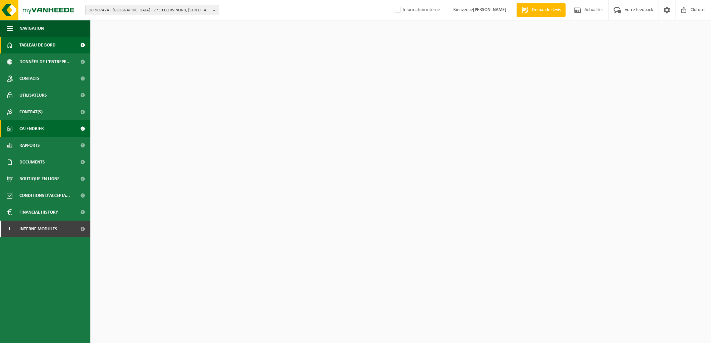
click at [43, 128] on span "Calendrier" at bounding box center [31, 128] width 24 height 17
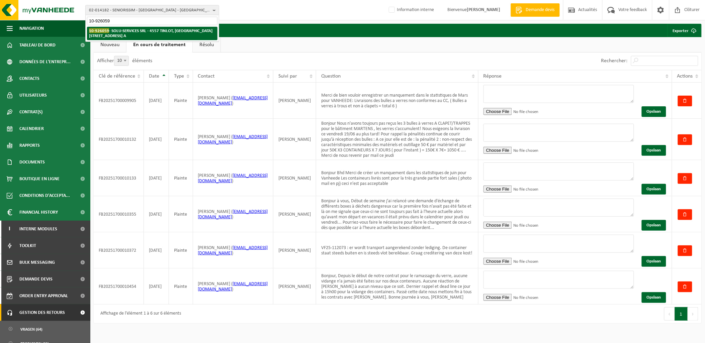
type input "10-926059"
click at [129, 28] on strong "10-926059 - SOLU-SERVICES SRL - 4557 TINLOT, PETITE RUELLE 8 A" at bounding box center [150, 33] width 123 height 10
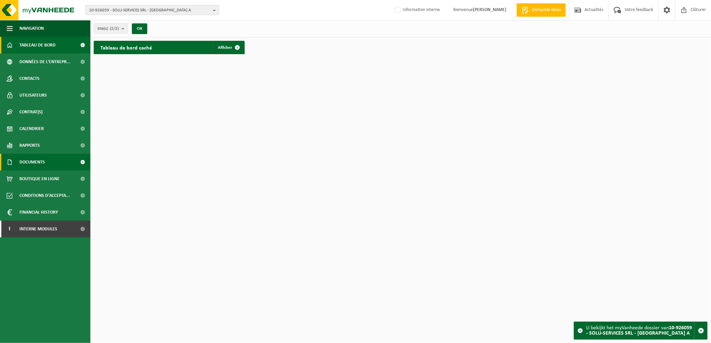
click at [48, 165] on link "Documents" at bounding box center [45, 162] width 90 height 17
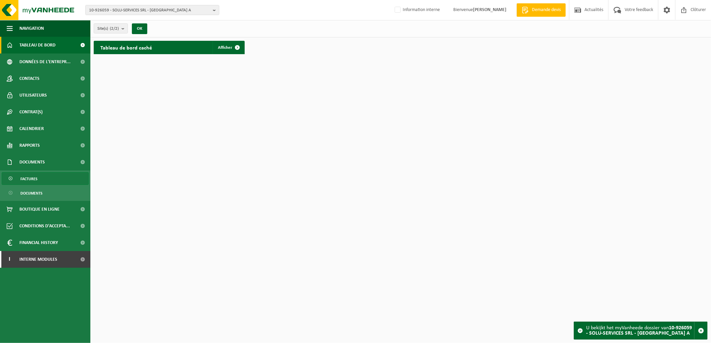
click at [37, 183] on span "Factures" at bounding box center [28, 179] width 17 height 13
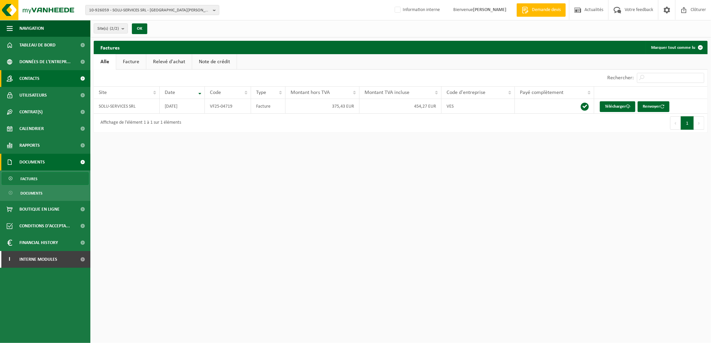
click at [38, 79] on span "Contacts" at bounding box center [29, 78] width 20 height 17
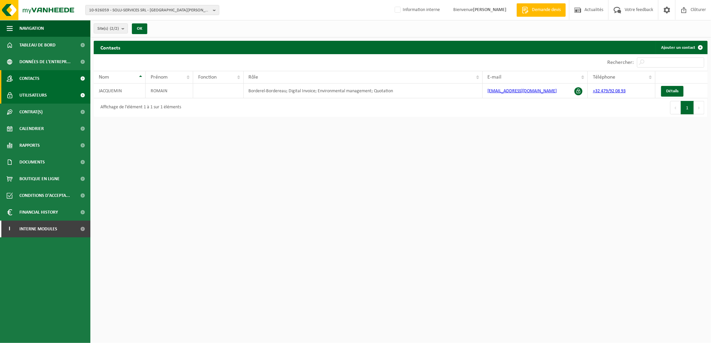
click at [39, 95] on span "Utilisateurs" at bounding box center [32, 95] width 27 height 17
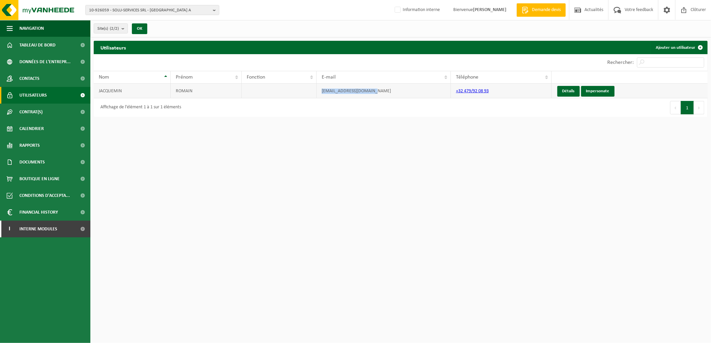
drag, startPoint x: 372, startPoint y: 93, endPoint x: 319, endPoint y: 95, distance: 53.2
click at [319, 95] on td "[EMAIL_ADDRESS][DOMAIN_NAME]" at bounding box center [384, 91] width 134 height 15
copy td "[EMAIL_ADDRESS][DOMAIN_NAME]"
click at [55, 230] on span "Interne modules" at bounding box center [38, 229] width 38 height 17
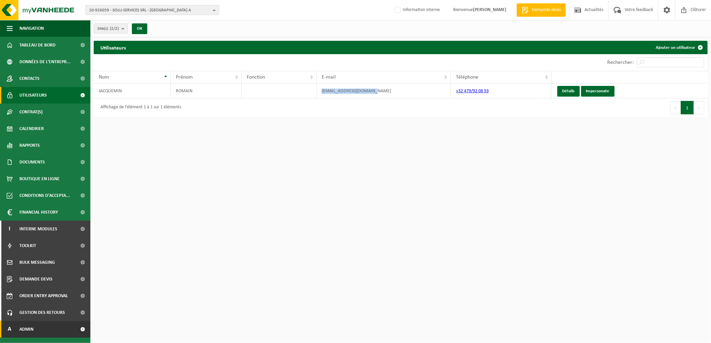
click at [52, 328] on link "A Admin" at bounding box center [45, 329] width 90 height 17
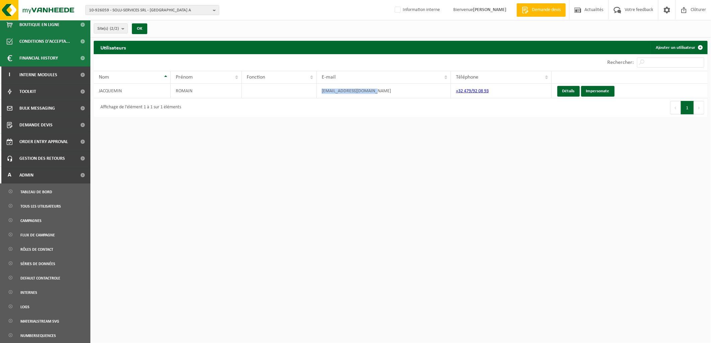
scroll to position [223, 0]
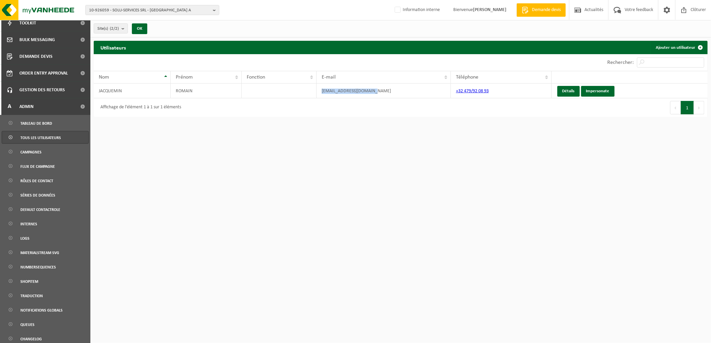
click at [41, 142] on span "Tous les utilisateurs" at bounding box center [40, 137] width 40 height 13
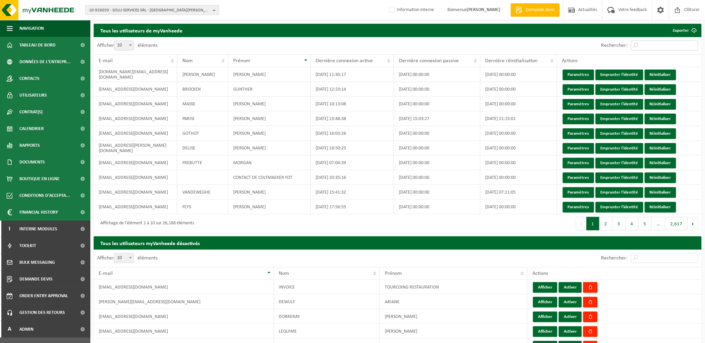
click at [648, 48] on input "Rechercher:" at bounding box center [664, 45] width 67 height 10
paste input "[EMAIL_ADDRESS][DOMAIN_NAME]"
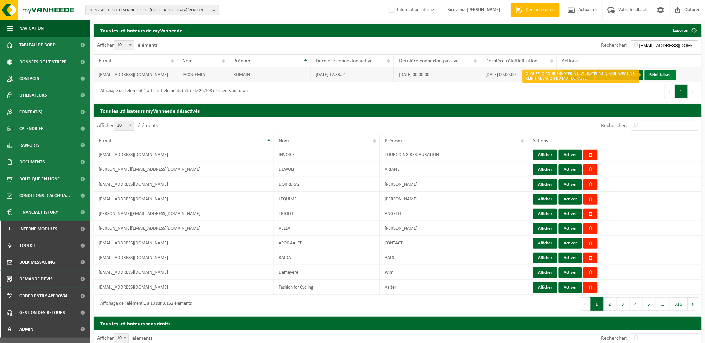
type input "[EMAIL_ADDRESS][DOMAIN_NAME]"
click at [656, 76] on link "Réinitialiser" at bounding box center [660, 75] width 31 height 11
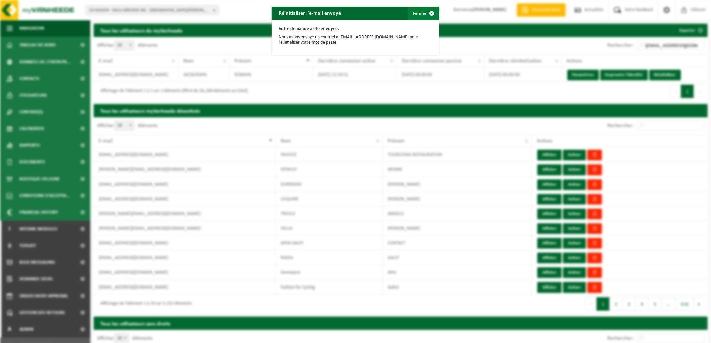
click at [416, 12] on button "Fermer" at bounding box center [423, 13] width 31 height 13
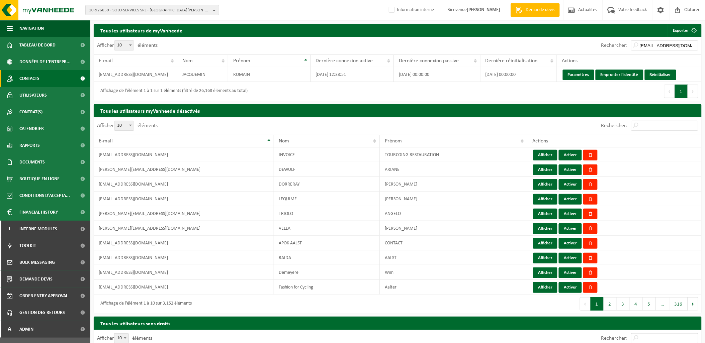
click at [47, 77] on link "Contacts" at bounding box center [45, 78] width 90 height 17
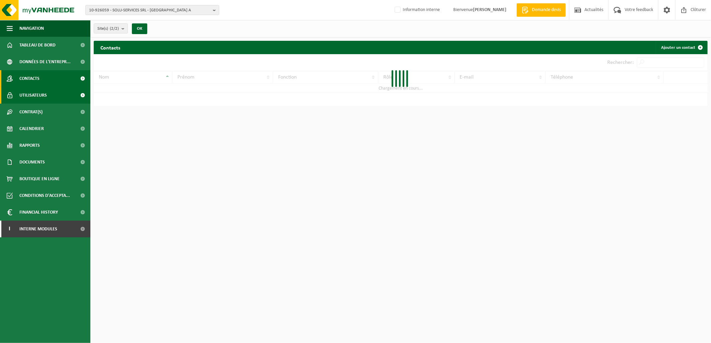
click at [49, 94] on link "Utilisateurs" at bounding box center [45, 95] width 90 height 17
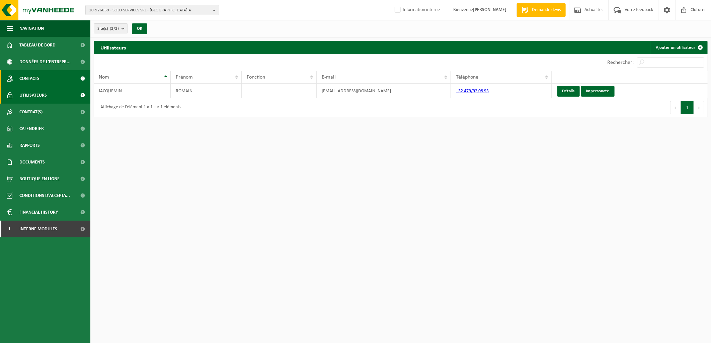
click at [52, 79] on link "Contacts" at bounding box center [45, 78] width 90 height 17
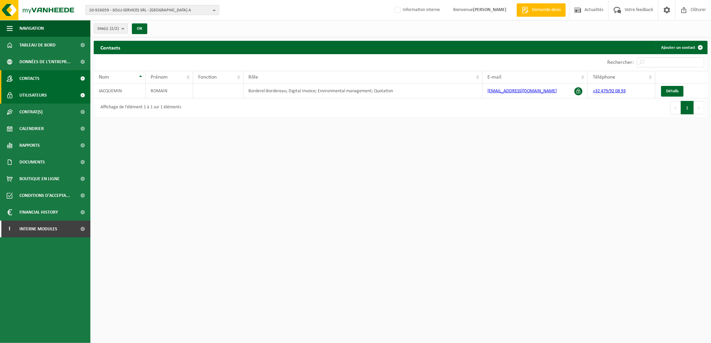
click at [45, 94] on span "Utilisateurs" at bounding box center [32, 95] width 27 height 17
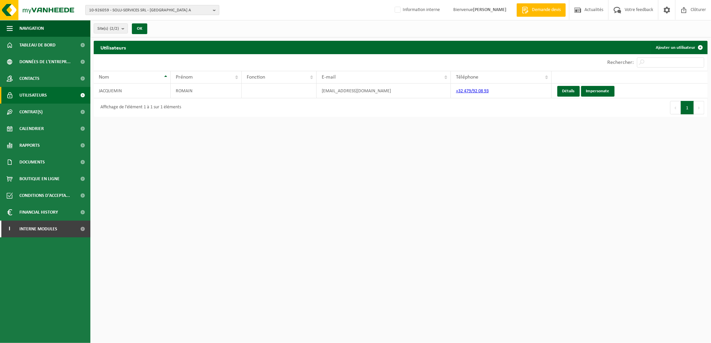
click at [109, 13] on span "10-926059 - SOLU-SERVICES SRL - 4557 TINLOT, PETITE RUELLE 8 A" at bounding box center [149, 10] width 121 height 10
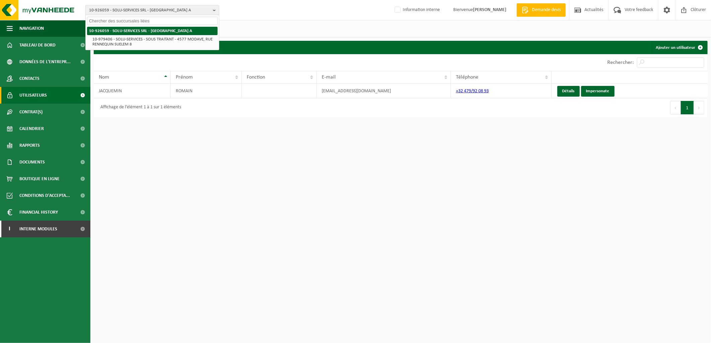
paste input "10-954878"
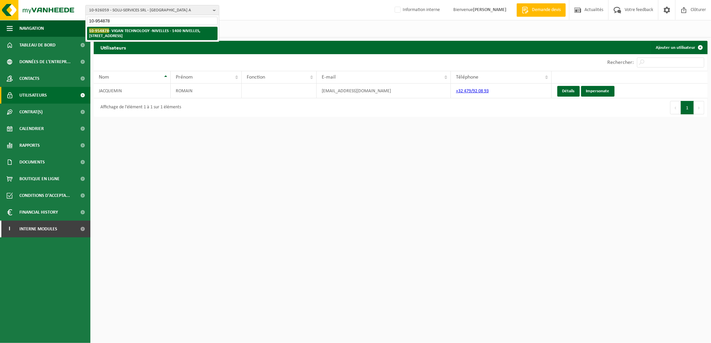
type input "10-954878"
click at [116, 28] on strong "10-954878 - VIGAN TECHNOLOGY -NIVELLES - 1400 NIVELLES, RUE DE L'INDUSTRIE 16" at bounding box center [144, 33] width 111 height 10
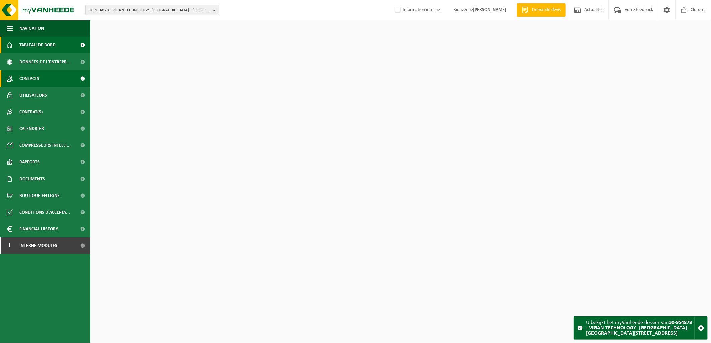
click at [47, 81] on link "Contacts" at bounding box center [45, 78] width 90 height 17
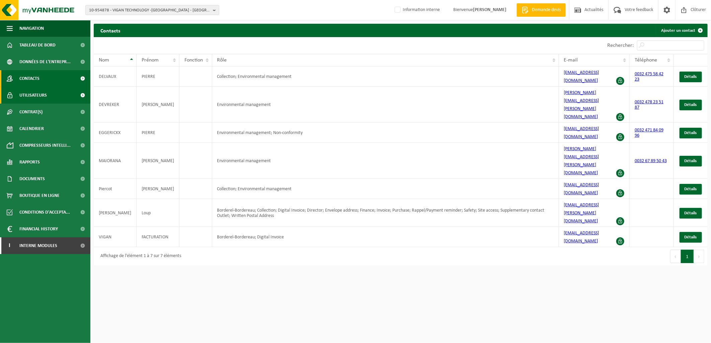
click at [44, 94] on span "Utilisateurs" at bounding box center [32, 95] width 27 height 17
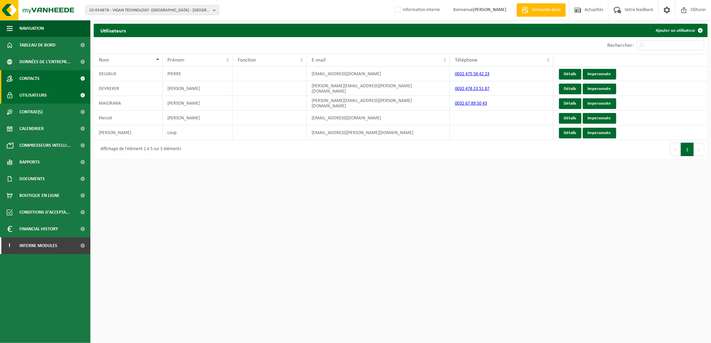
click at [43, 82] on link "Contacts" at bounding box center [45, 78] width 90 height 17
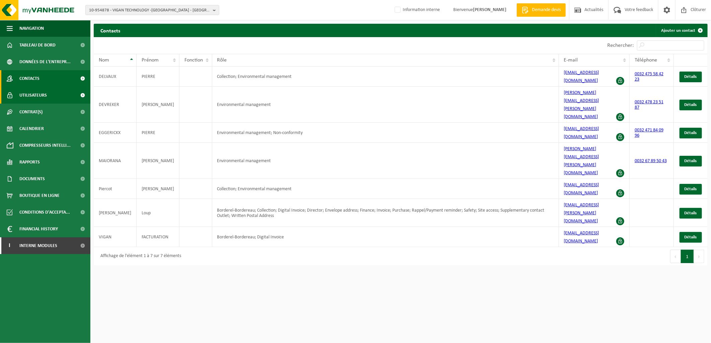
click at [39, 98] on span "Utilisateurs" at bounding box center [32, 95] width 27 height 17
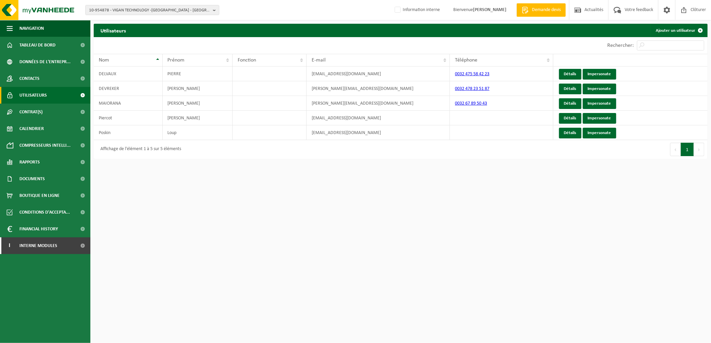
click at [289, 239] on html "10-954878 - VIGAN TECHNOLOGY -[GEOGRAPHIC_DATA] - 1400 NIVELLES, [STREET_ADDRES…" at bounding box center [355, 171] width 711 height 343
